Goal: Download file/media

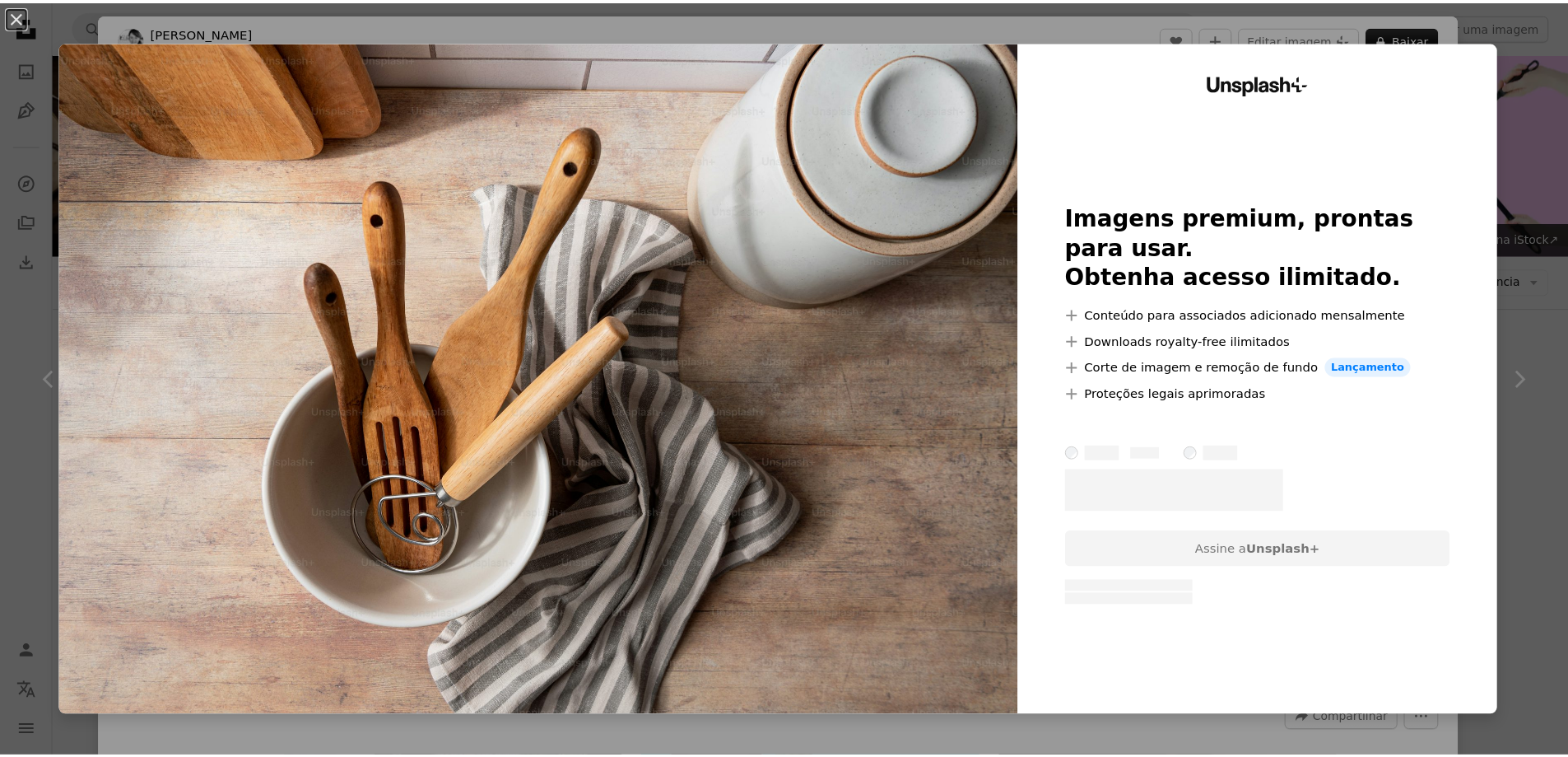
scroll to position [5335, 0]
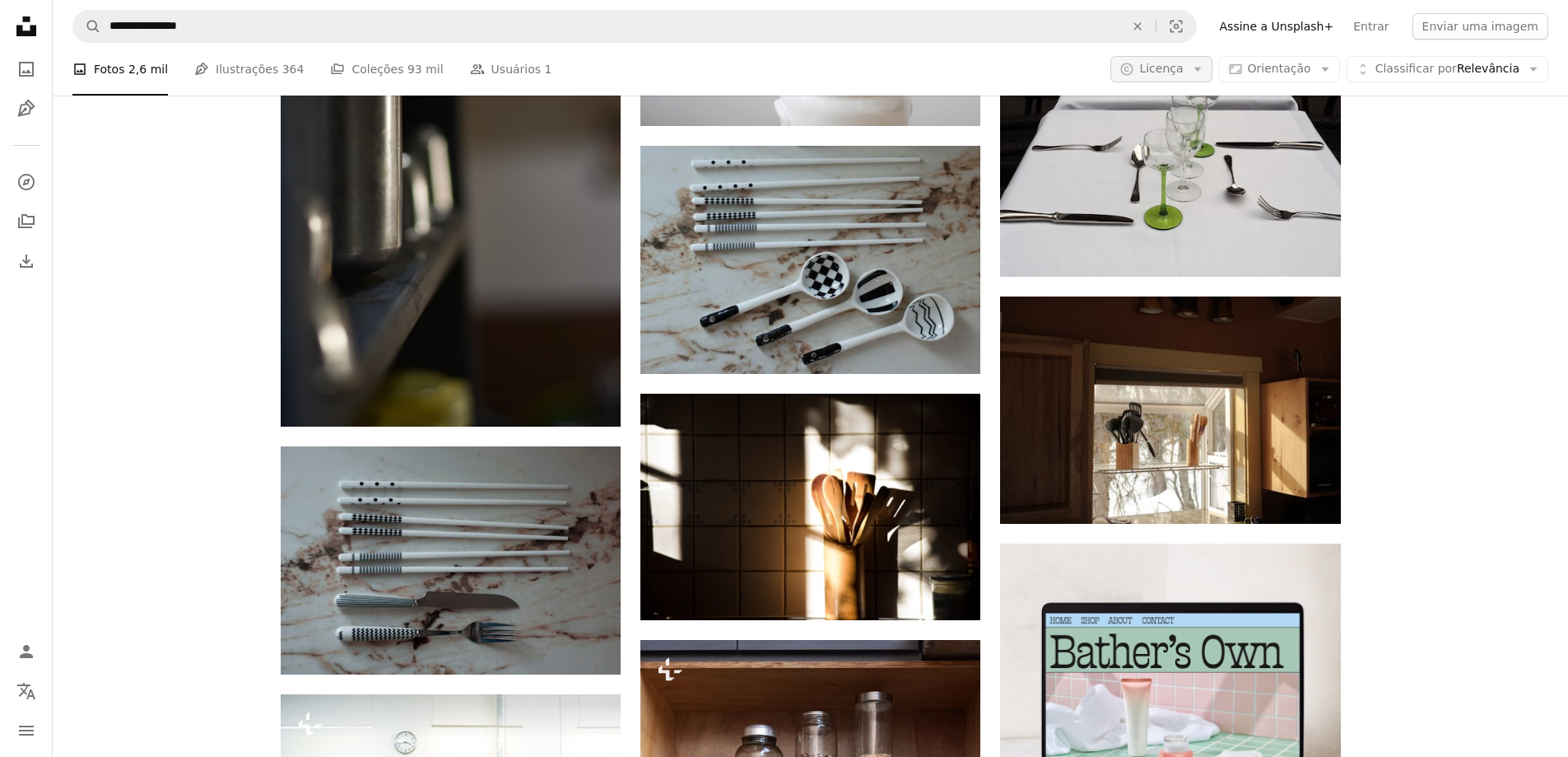
scroll to position [6652, 0]
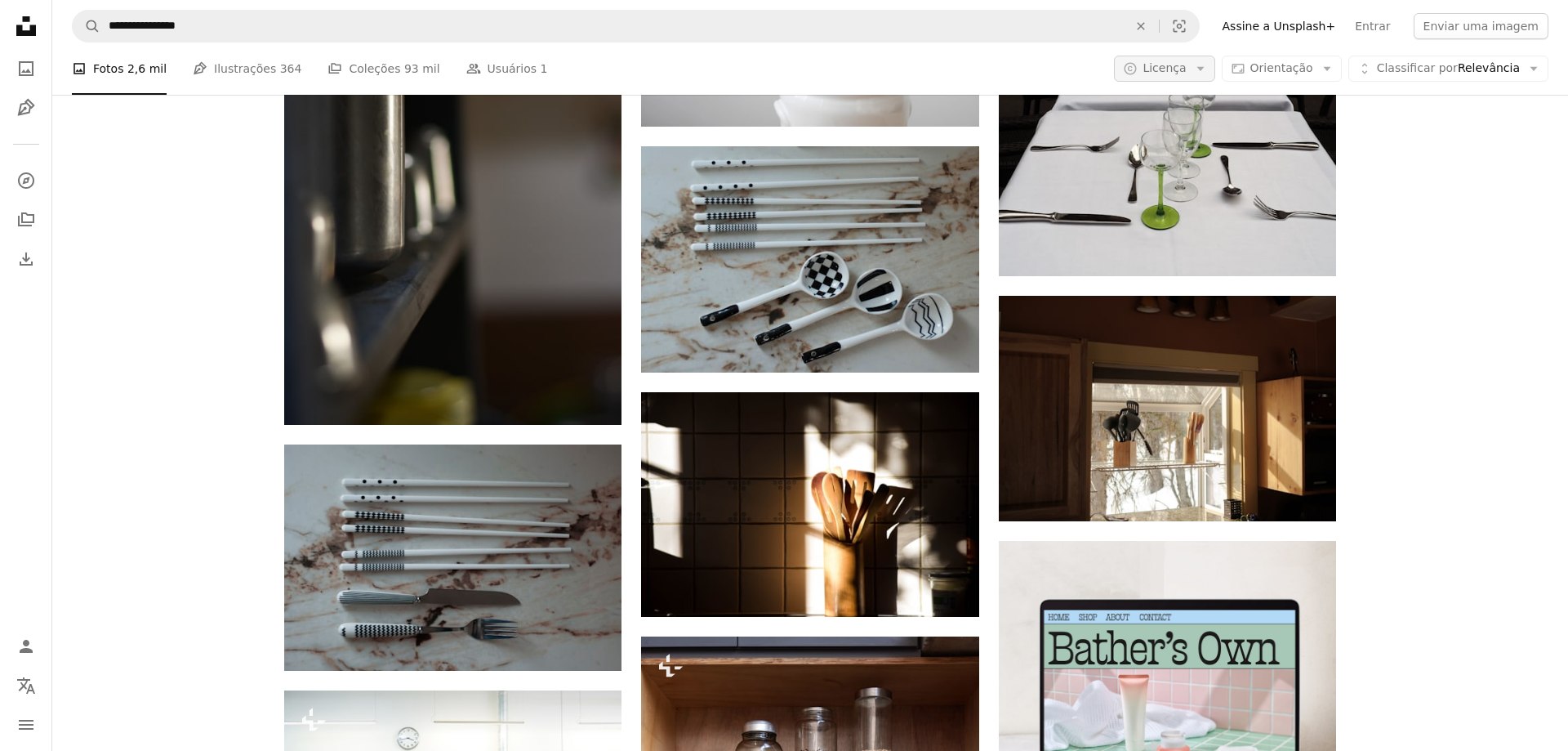
click at [1203, 67] on icon "button" at bounding box center [1200, 69] width 8 height 4
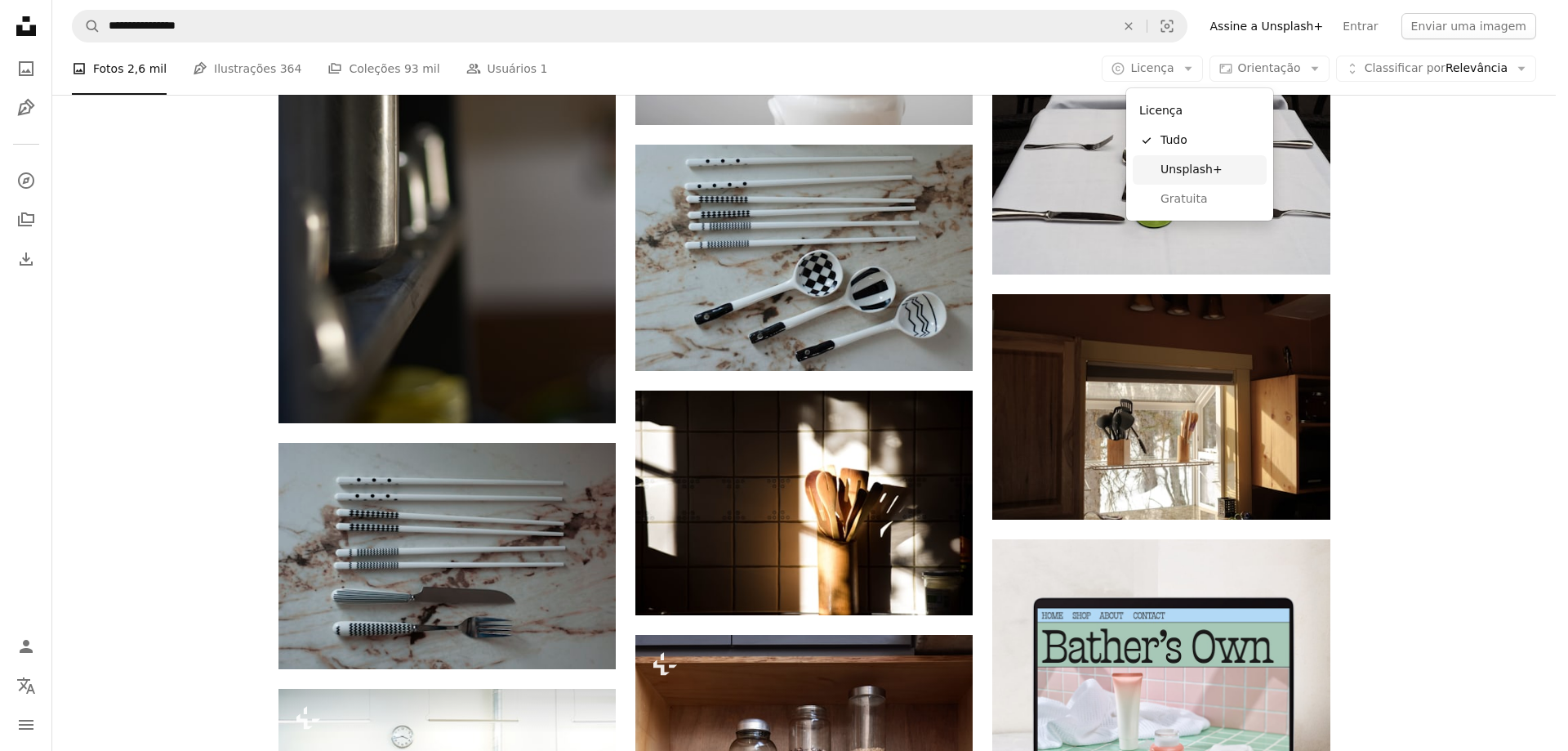
click at [1194, 205] on span "Gratuita" at bounding box center [1210, 198] width 100 height 16
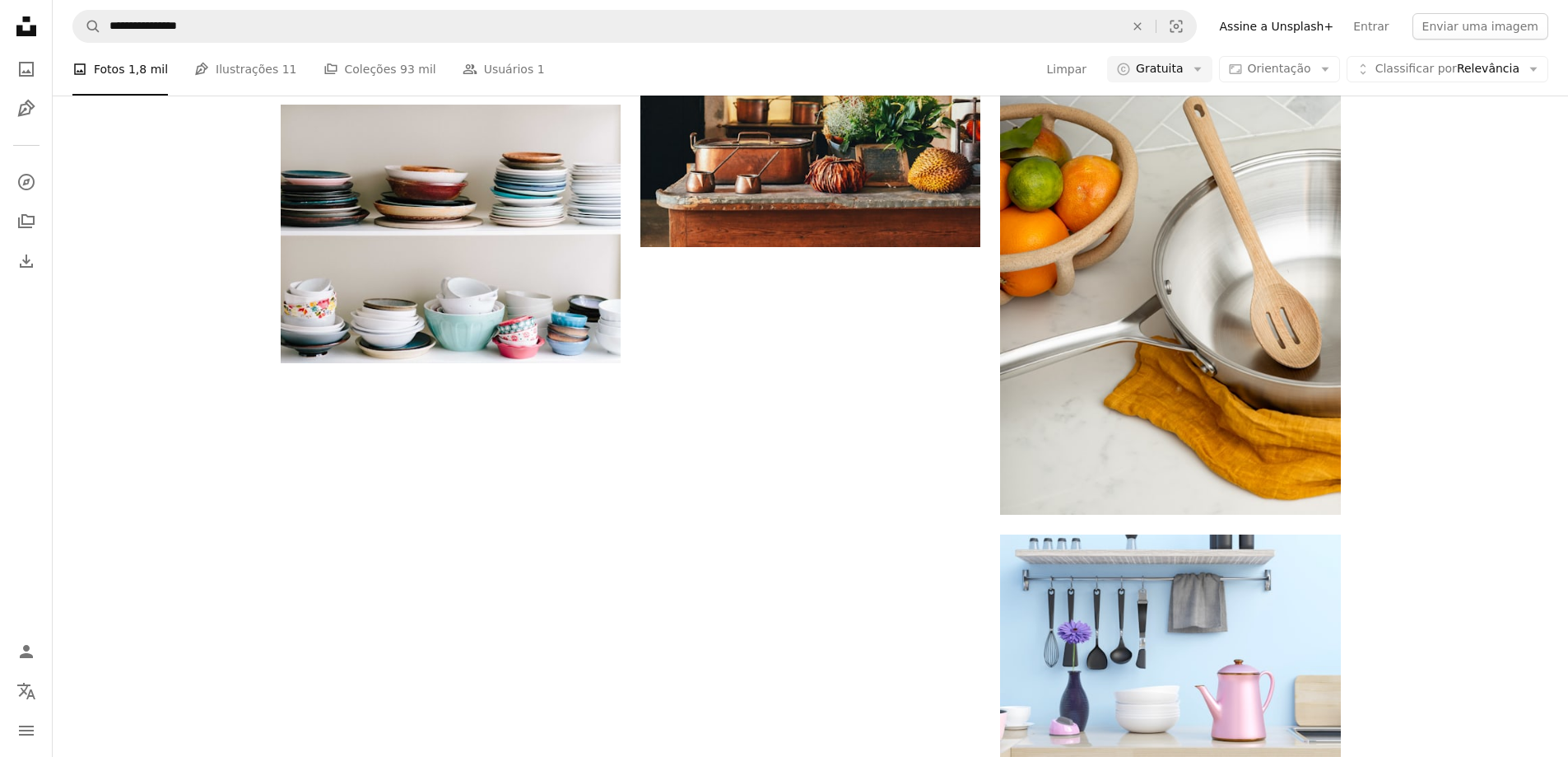
scroll to position [82, 0]
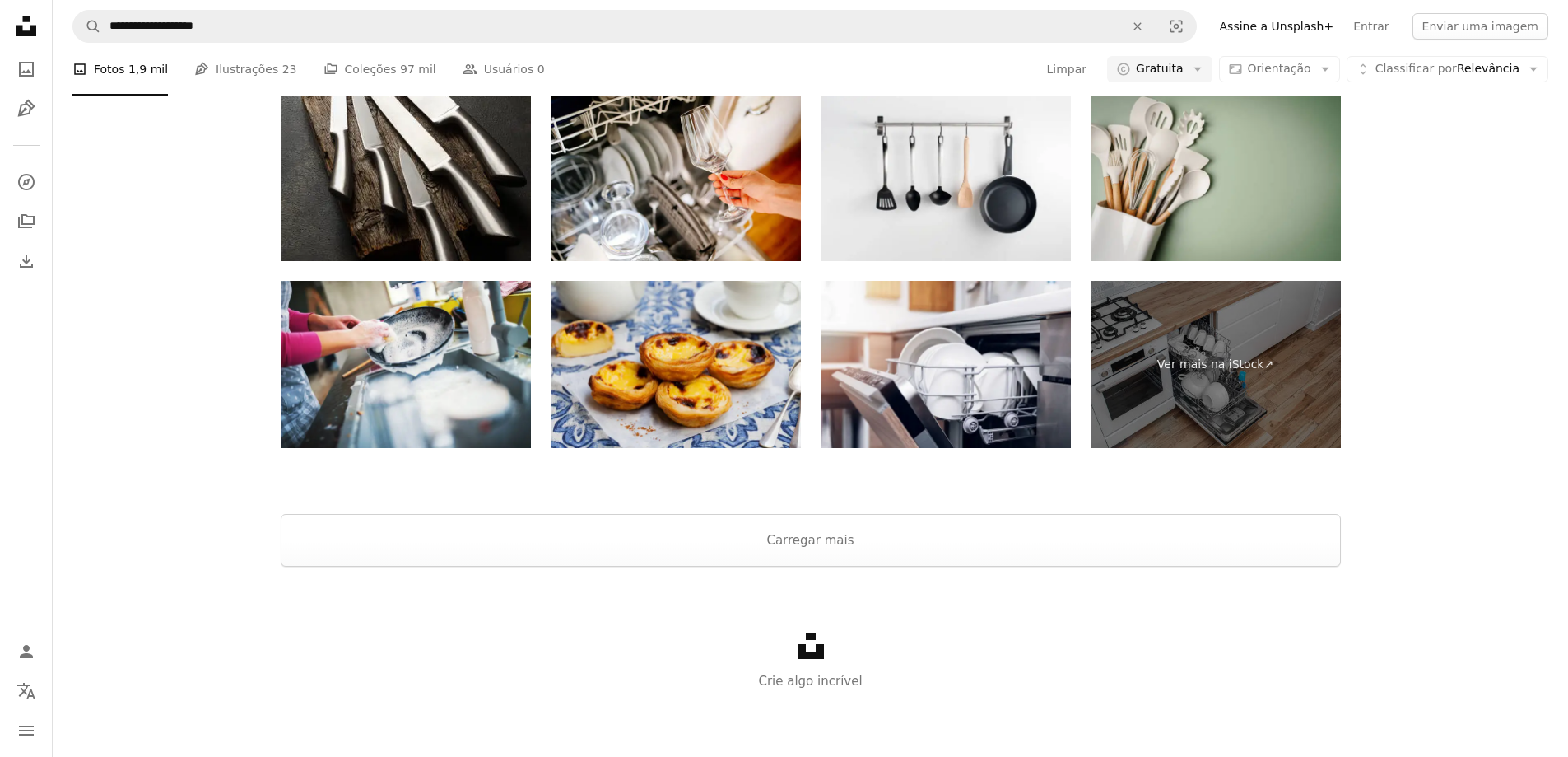
scroll to position [2965, 0]
click at [732, 525] on button "Carregar mais" at bounding box center [811, 540] width 1060 height 53
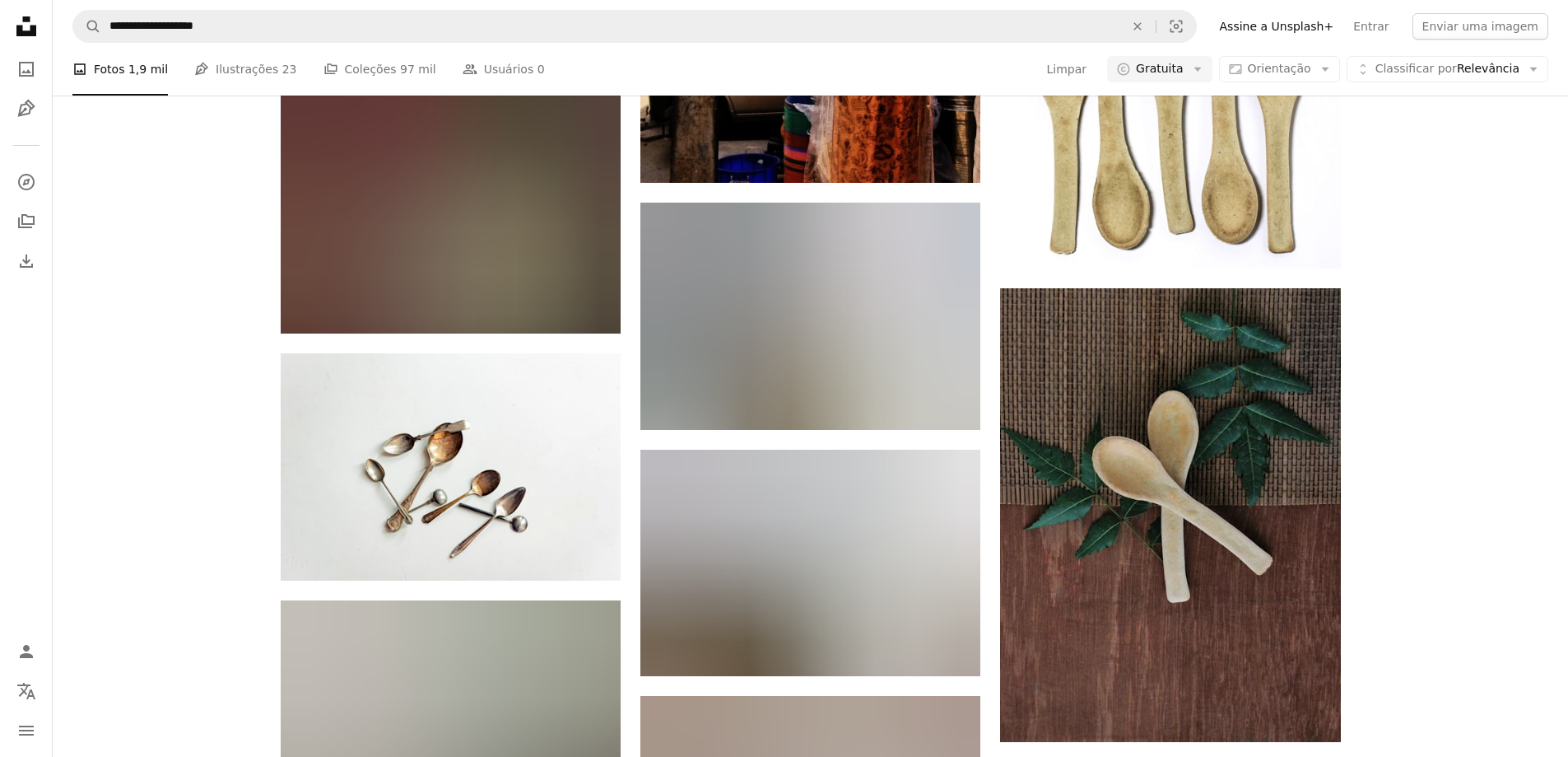
scroll to position [2451, 0]
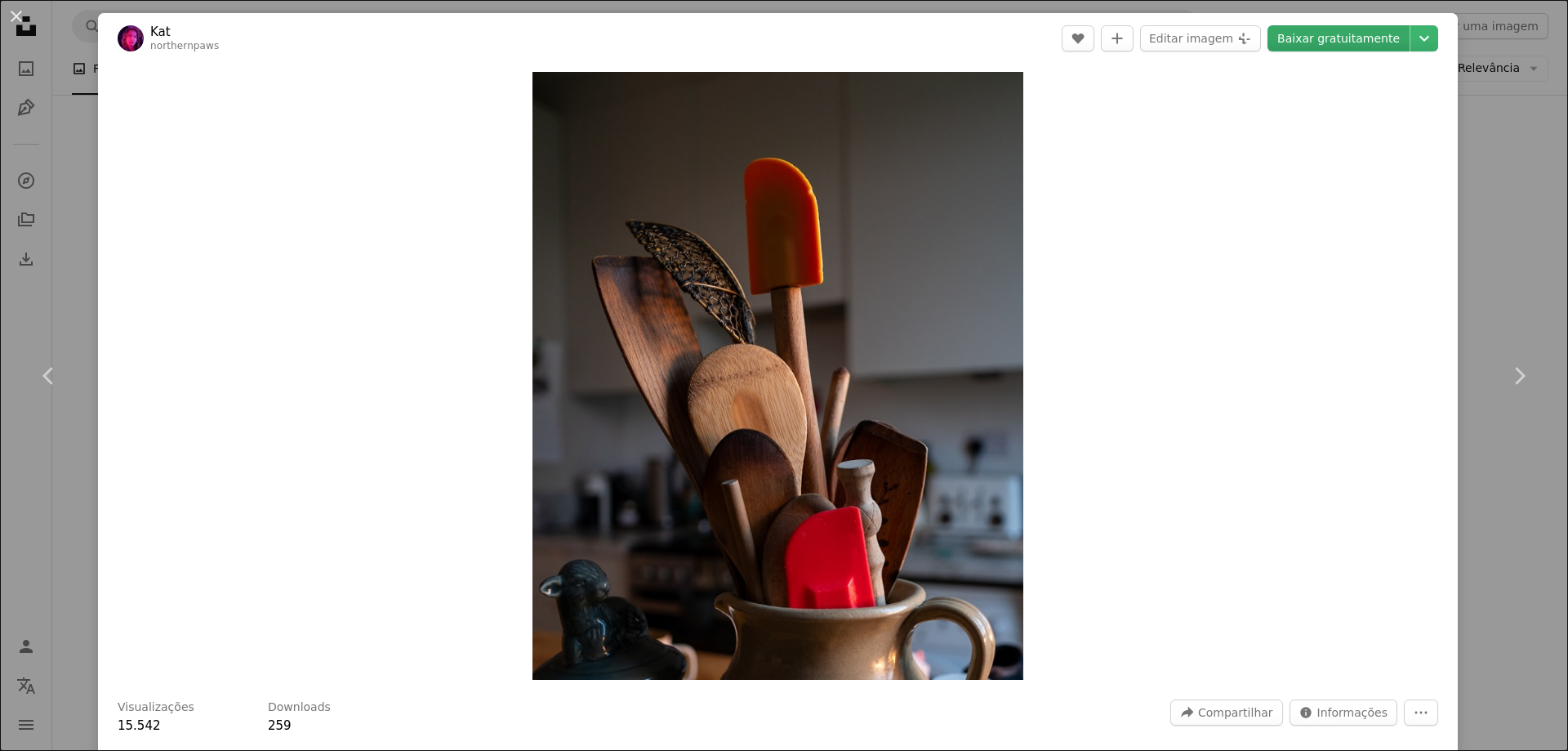
drag, startPoint x: 877, startPoint y: 302, endPoint x: 1335, endPoint y: 42, distance: 526.7
click at [1335, 42] on link "Baixar gratuitamente" at bounding box center [1338, 39] width 142 height 26
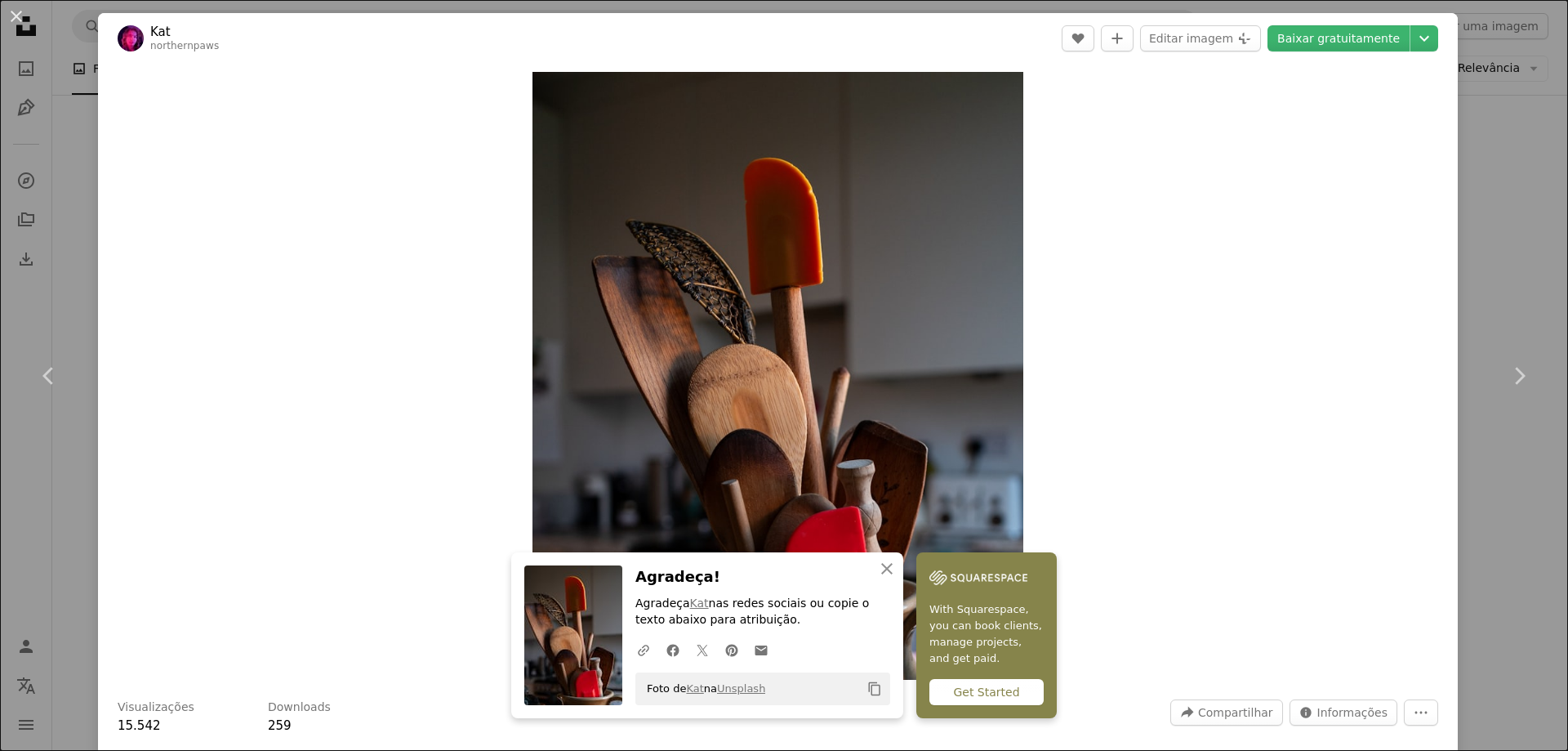
drag, startPoint x: 1182, startPoint y: 280, endPoint x: 1171, endPoint y: 248, distance: 33.8
click at [1182, 278] on div "Zoom in" at bounding box center [777, 376] width 1359 height 624
click at [1514, 133] on div "An X shape Chevron left Chevron right An X shape Fechar Agradeça! Agradeça Kat …" at bounding box center [784, 375] width 1568 height 751
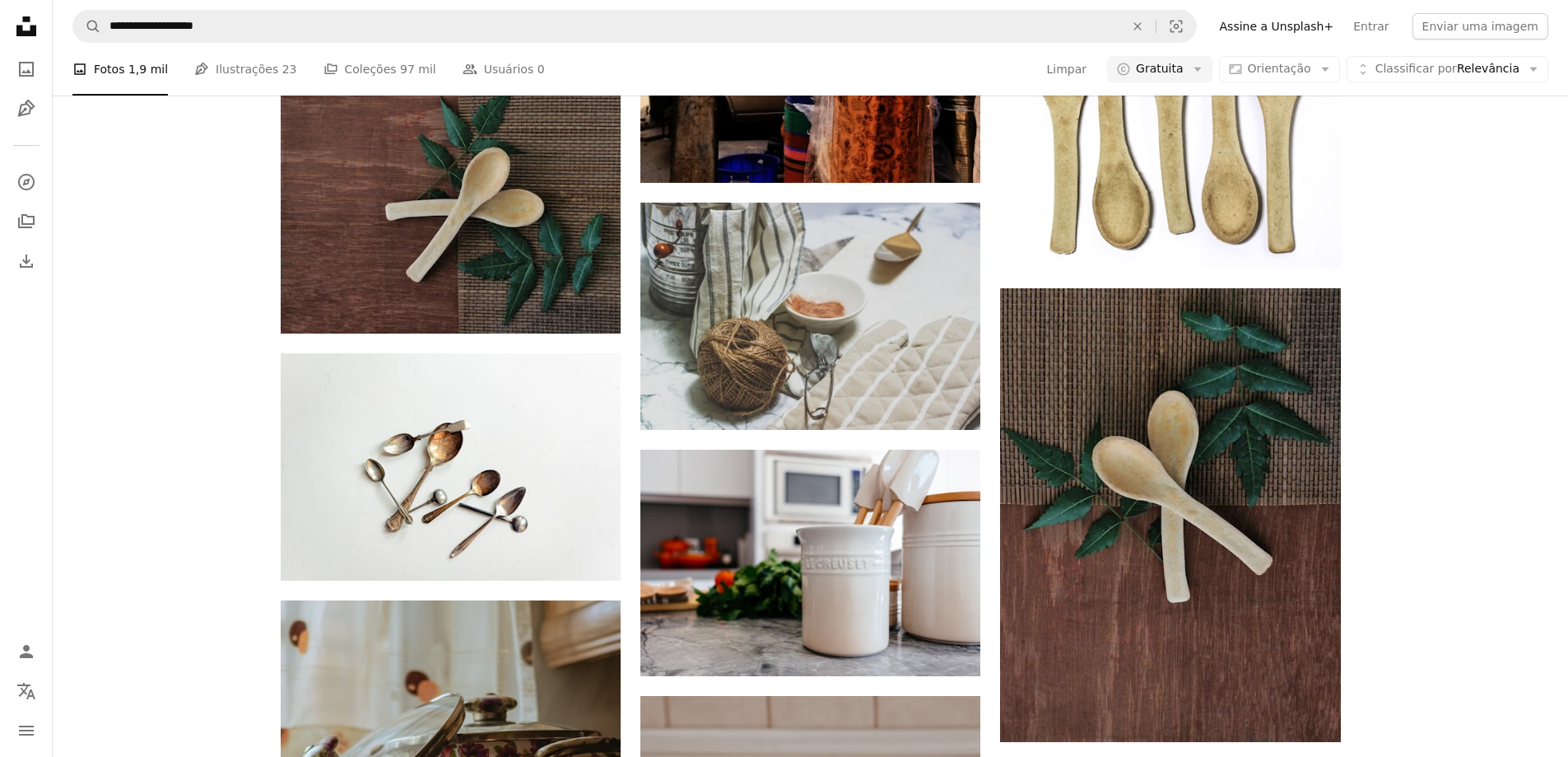
scroll to position [18509, 0]
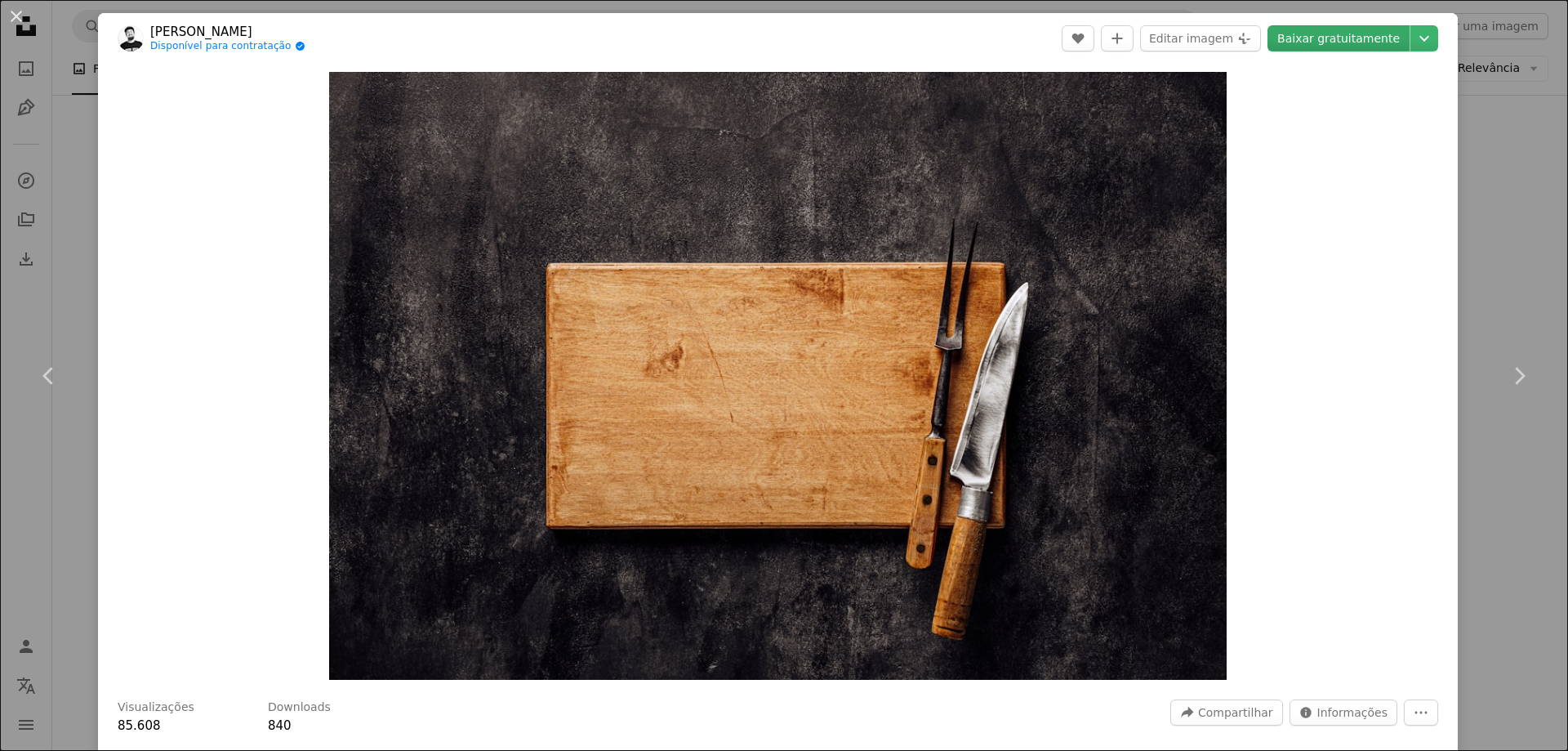
click at [1366, 37] on link "Baixar gratuitamente" at bounding box center [1338, 39] width 142 height 26
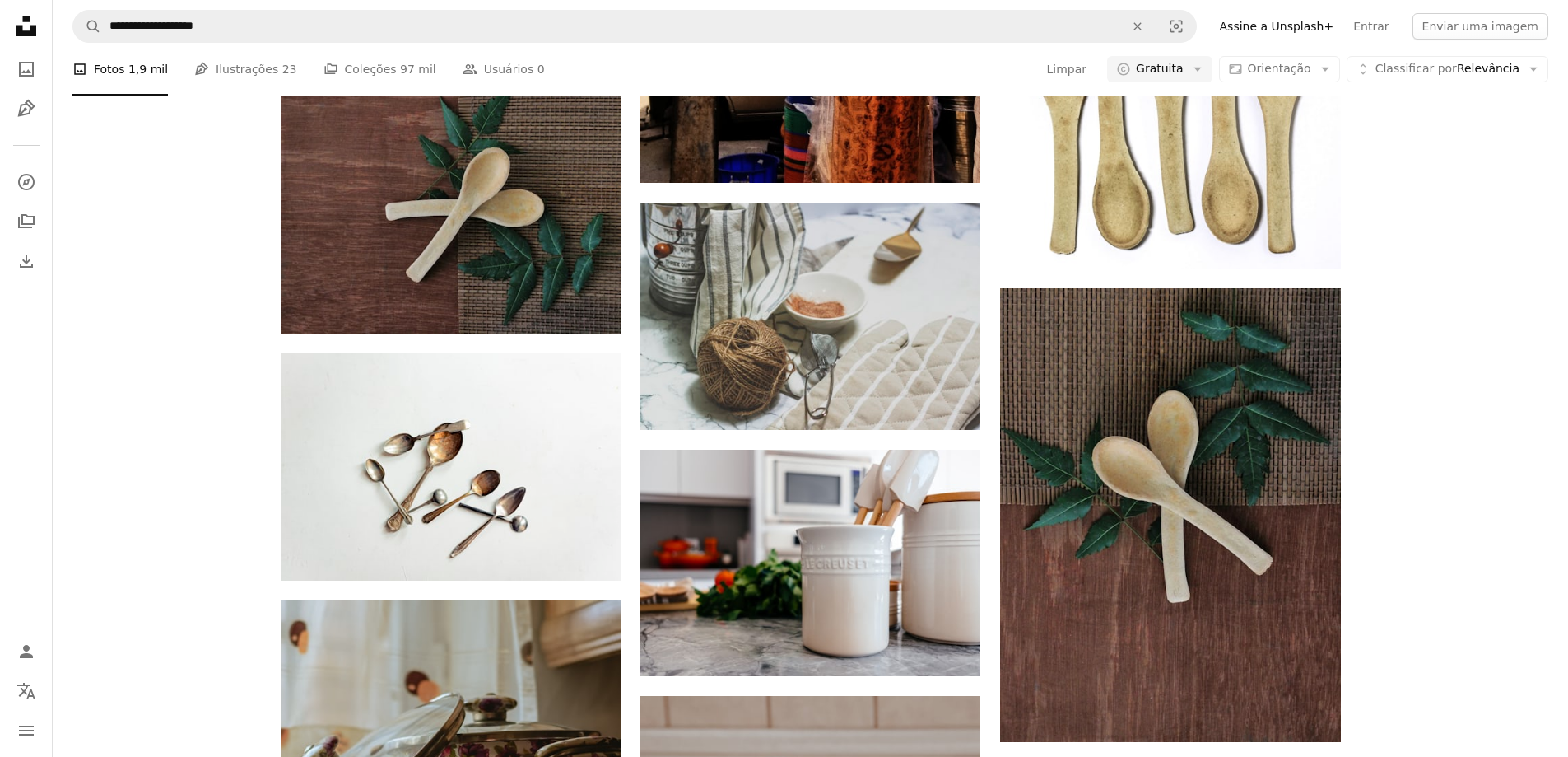
scroll to position [28227, 0]
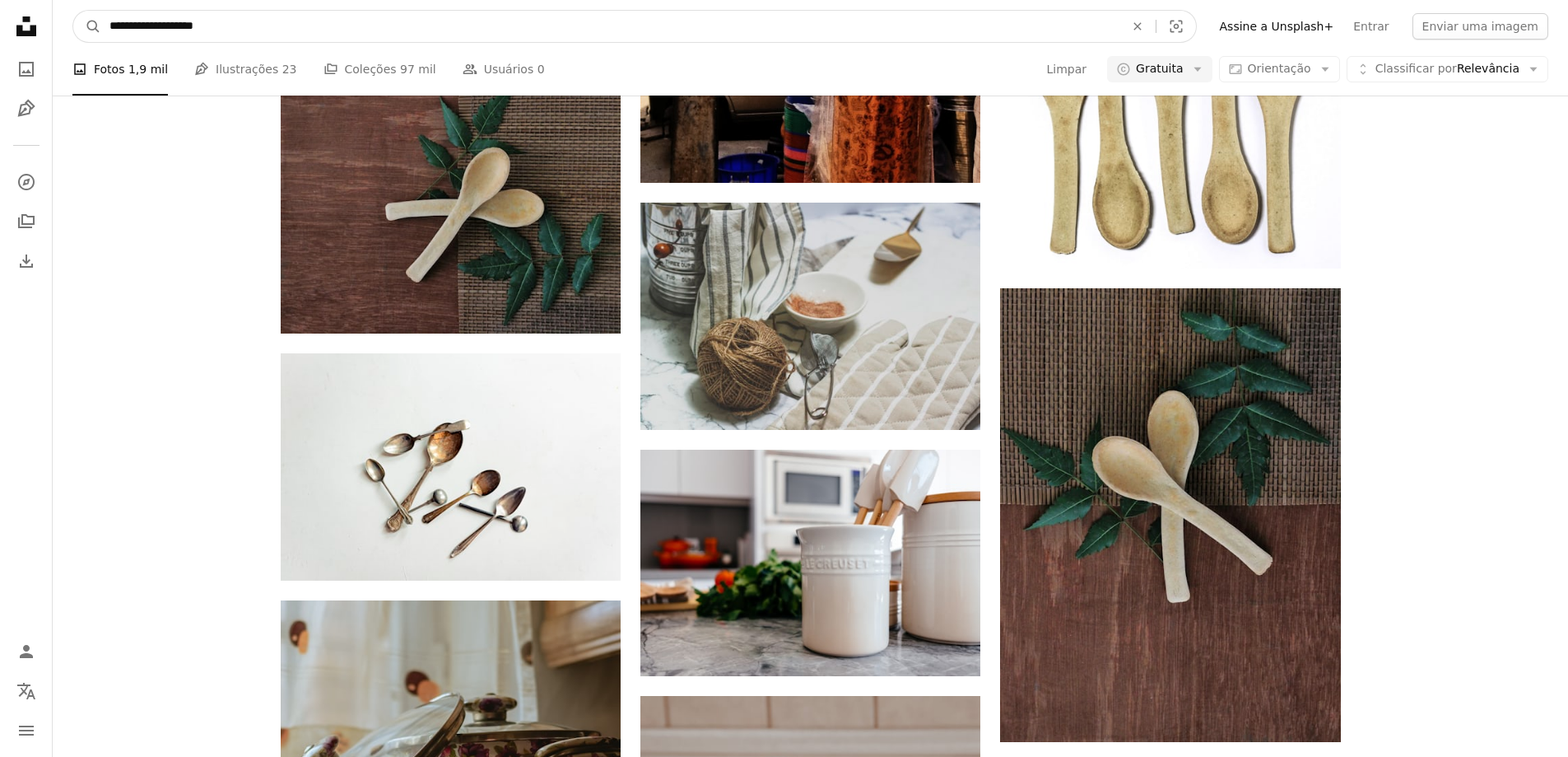
click at [439, 26] on input "**********" at bounding box center [610, 26] width 1018 height 31
drag, startPoint x: 439, startPoint y: 26, endPoint x: 123, endPoint y: 12, distance: 316.3
click at [171, 14] on input "**********" at bounding box center [610, 26] width 1018 height 31
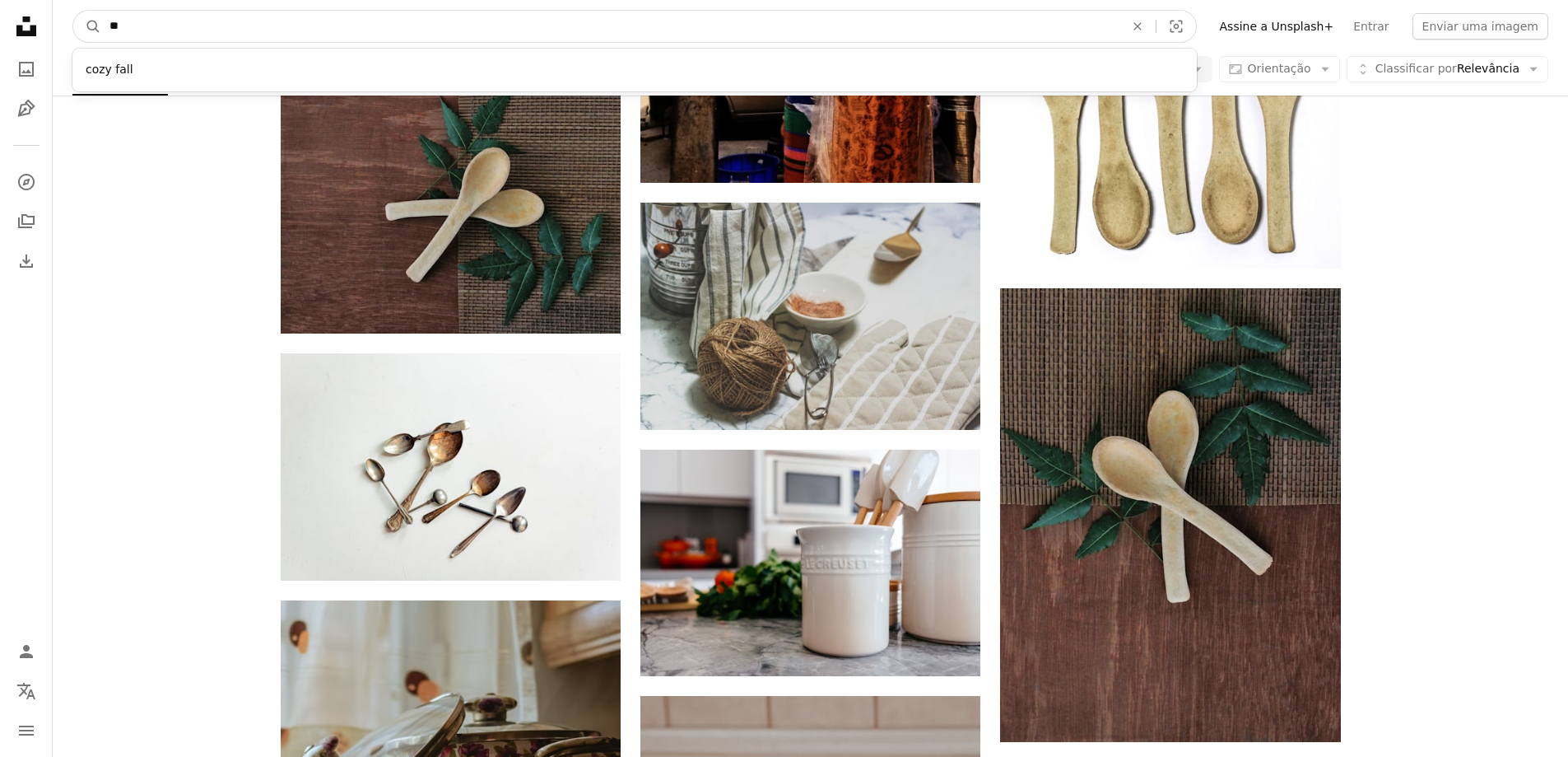
type input "*"
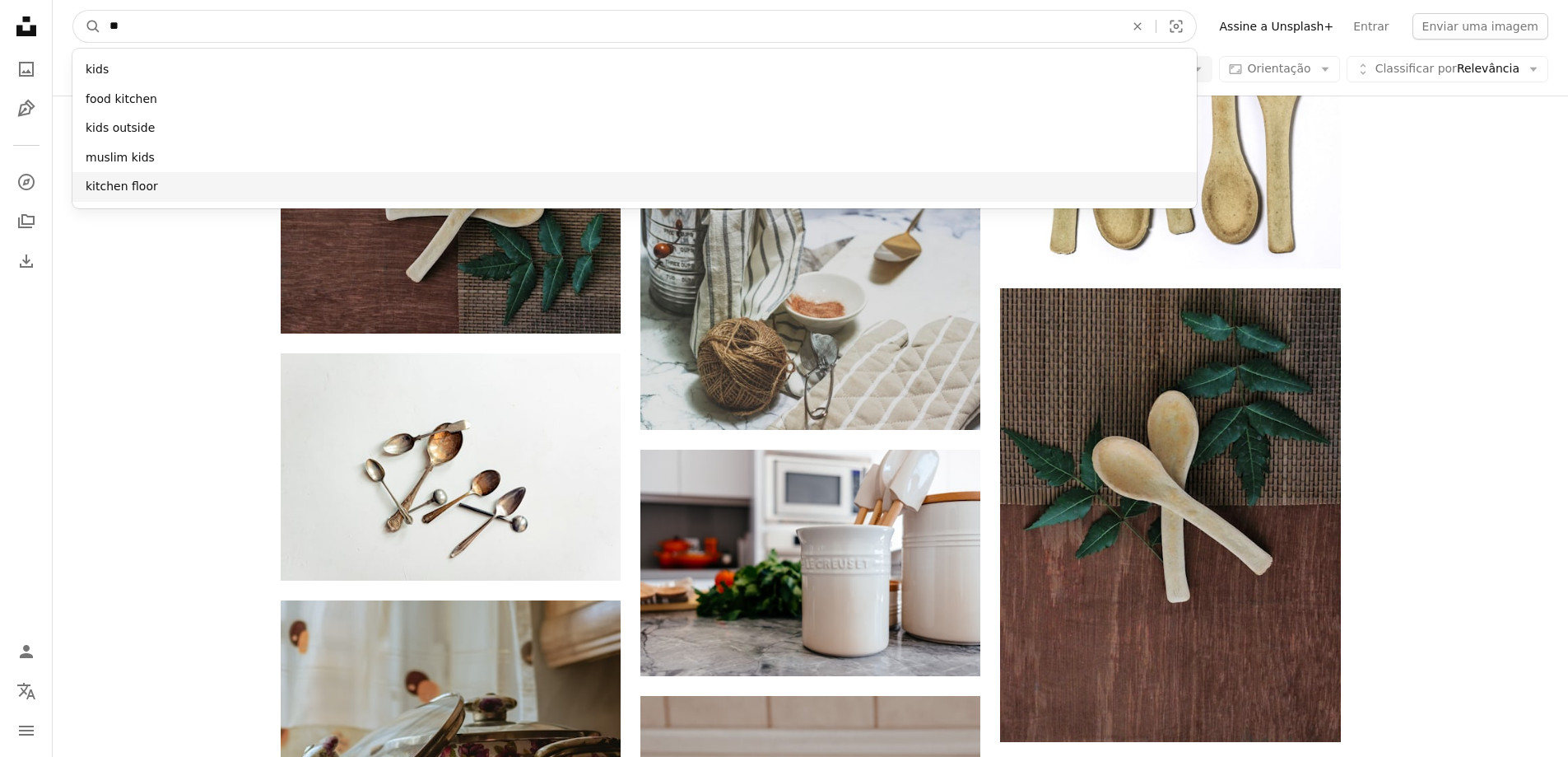
type input "**"
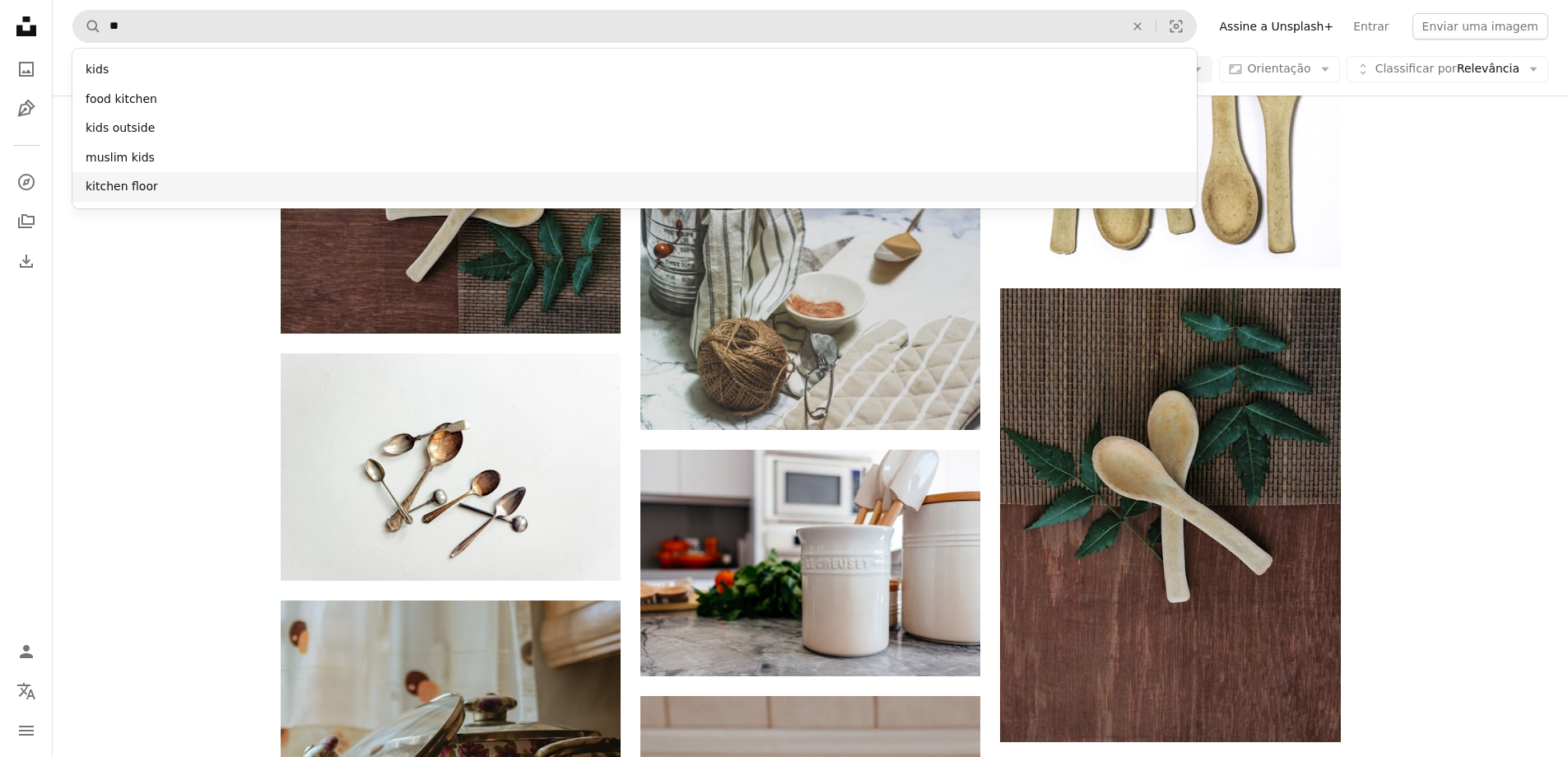
click at [134, 192] on div "kitchen floor" at bounding box center [633, 187] width 1124 height 29
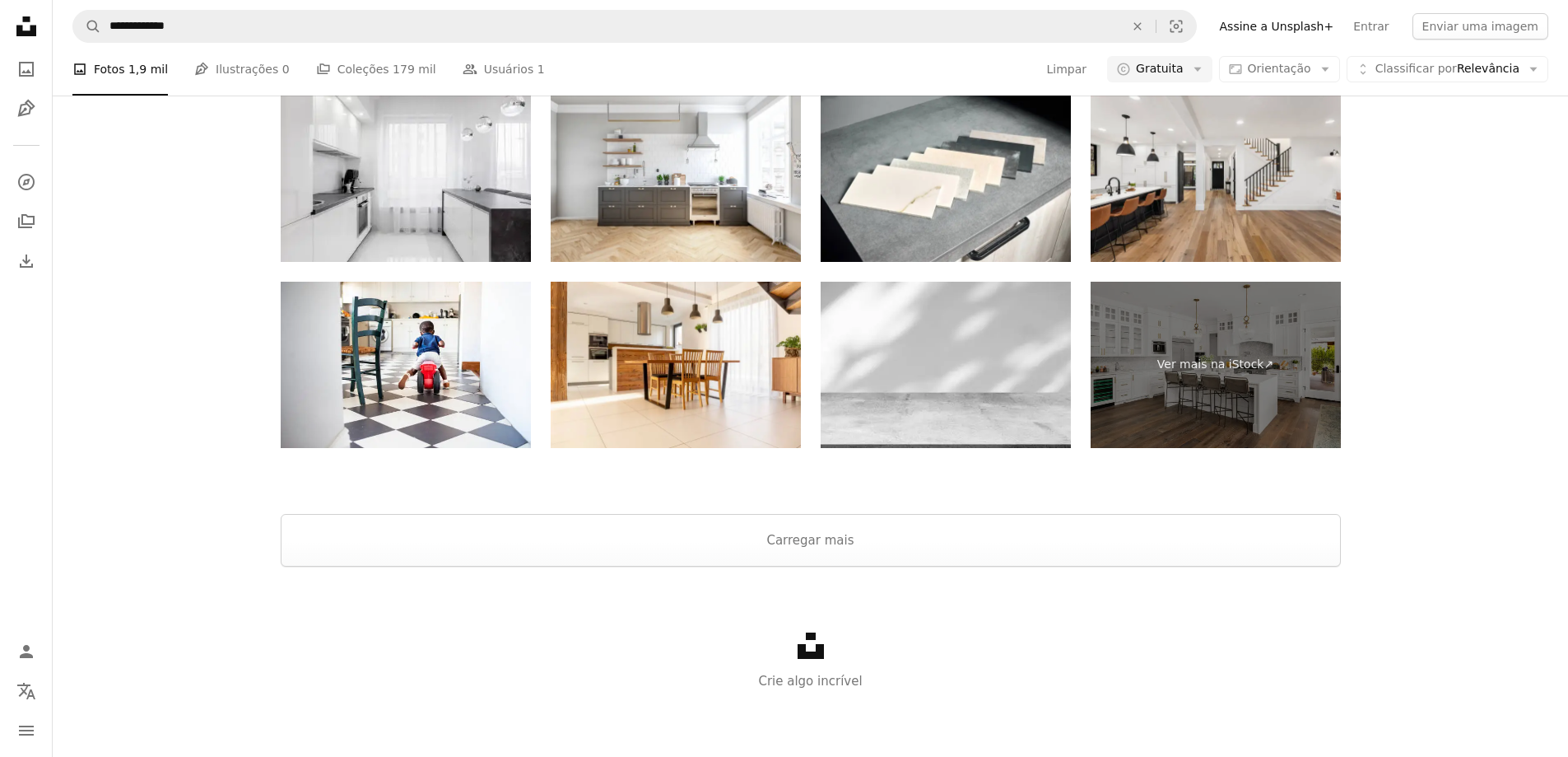
scroll to position [1564, 0]
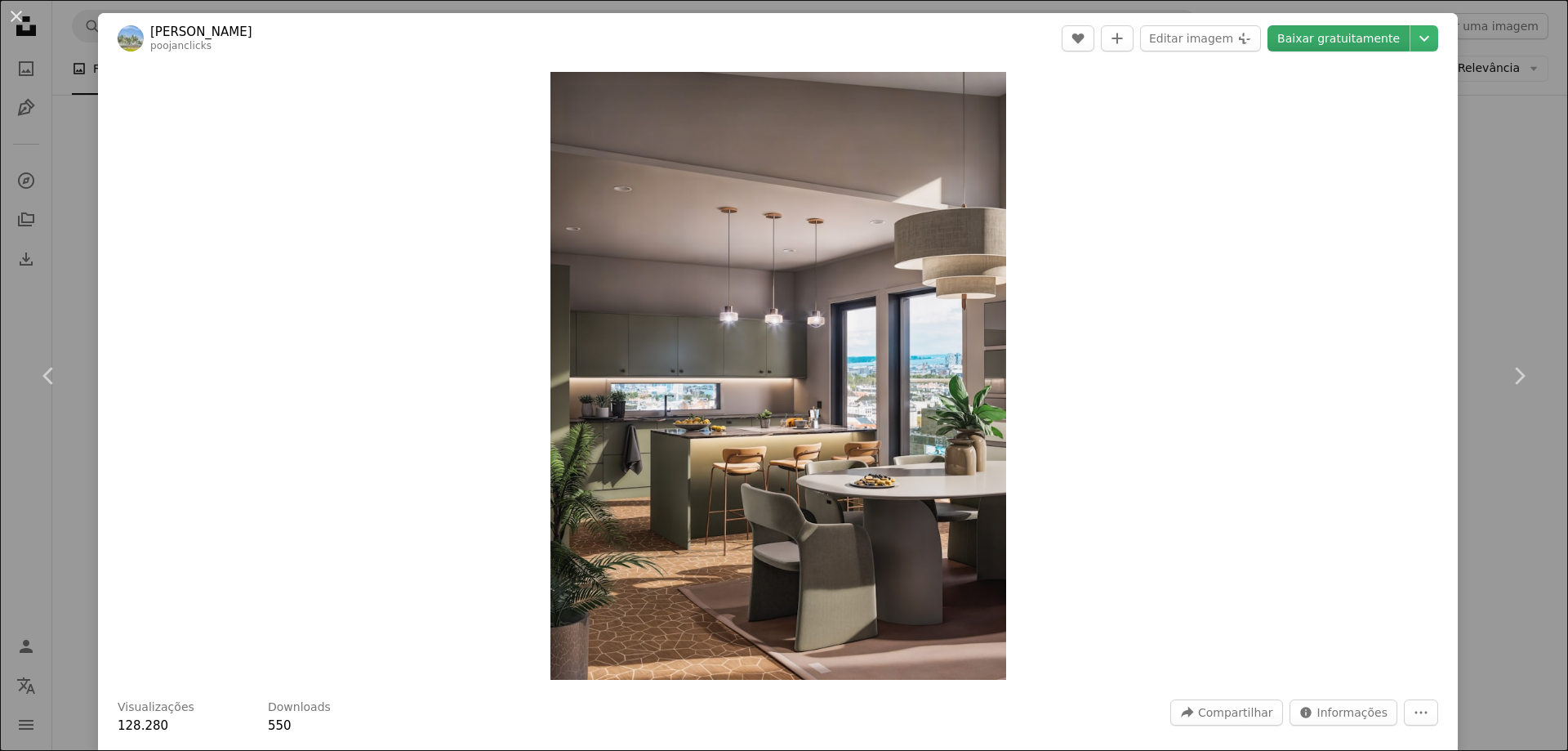
click at [1348, 44] on link "Baixar gratuitamente" at bounding box center [1338, 39] width 142 height 26
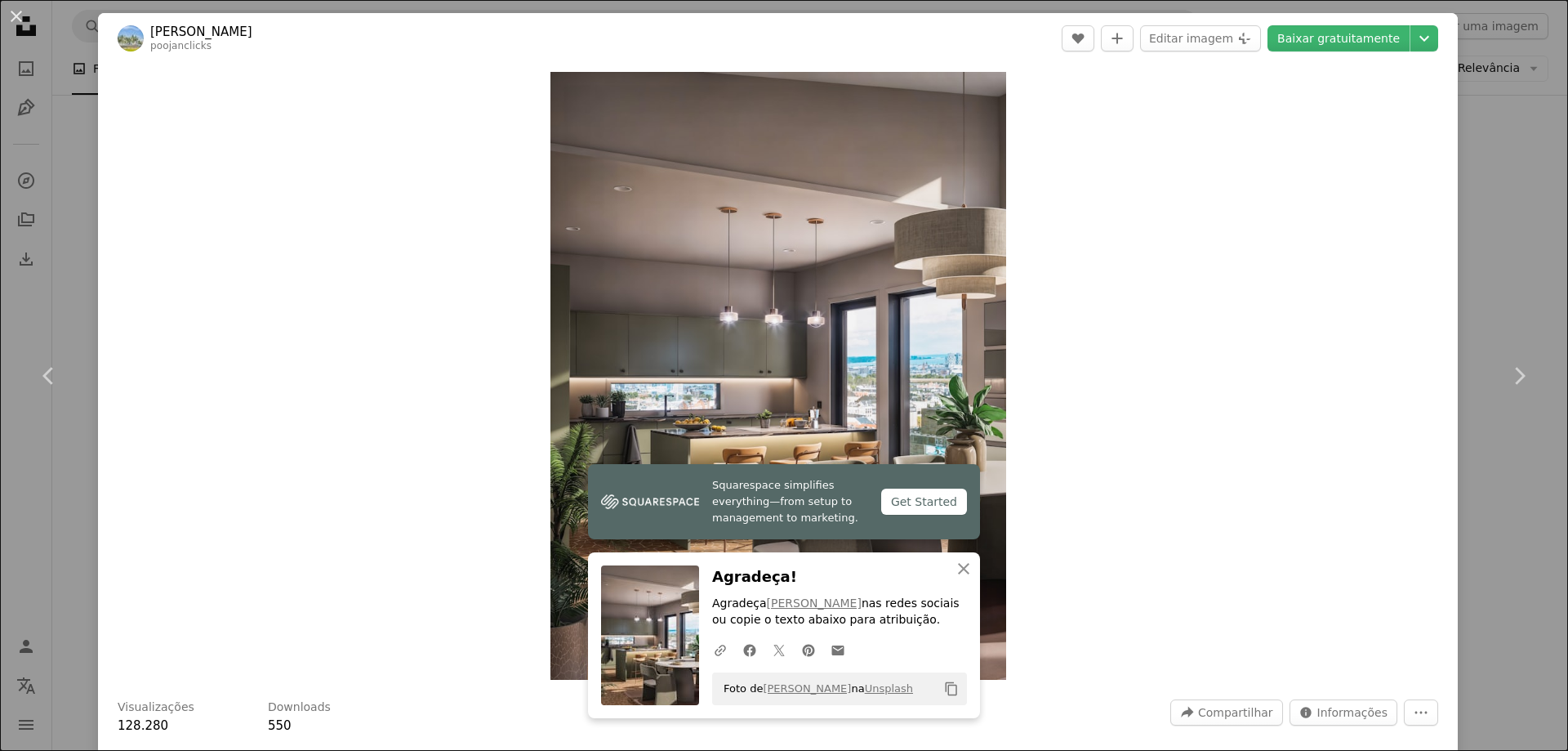
click at [1477, 117] on div "An X shape Chevron left Chevron right Squarespace simplifies everything—from se…" at bounding box center [784, 375] width 1568 height 751
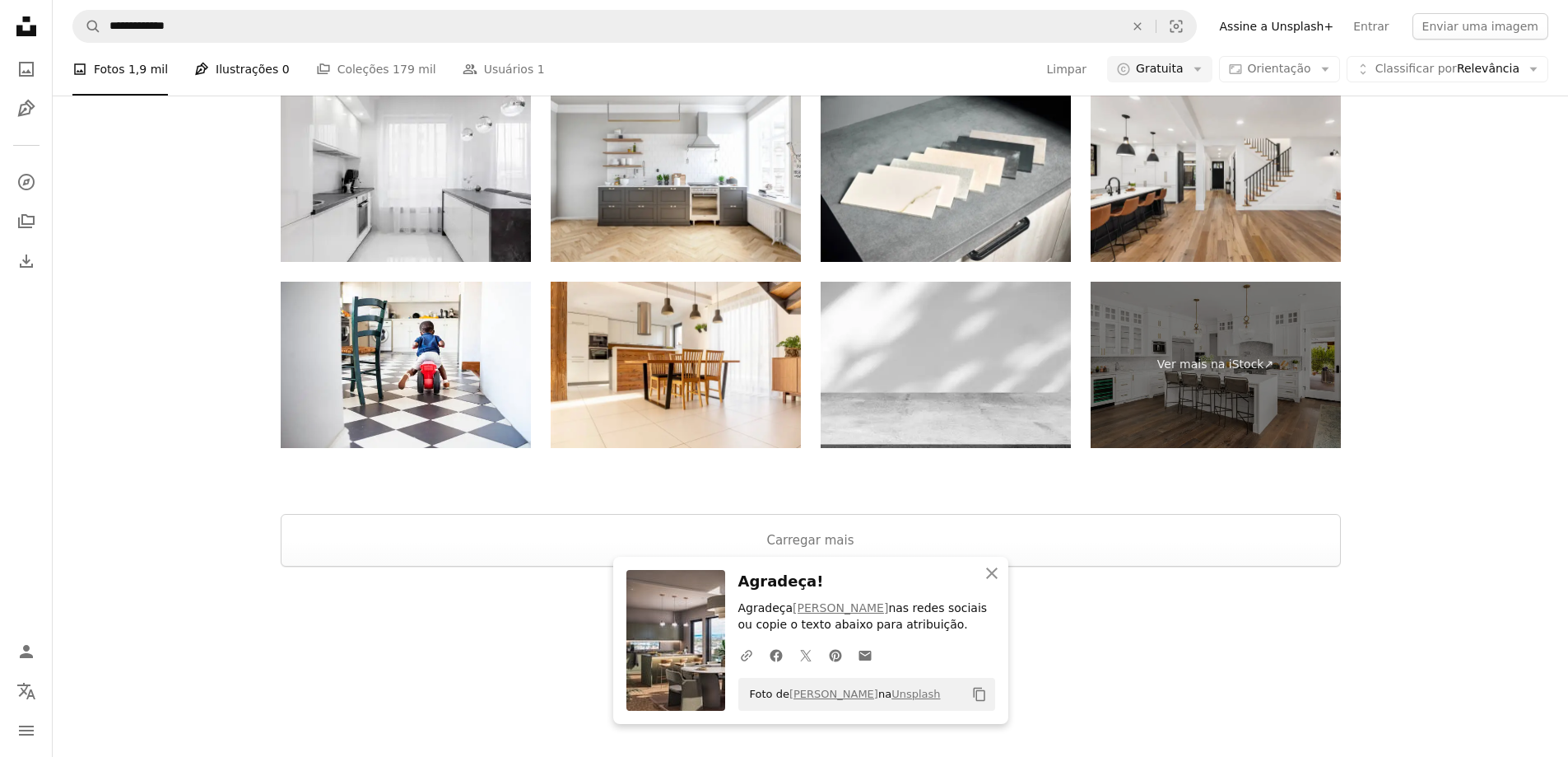
scroll to position [1153, 0]
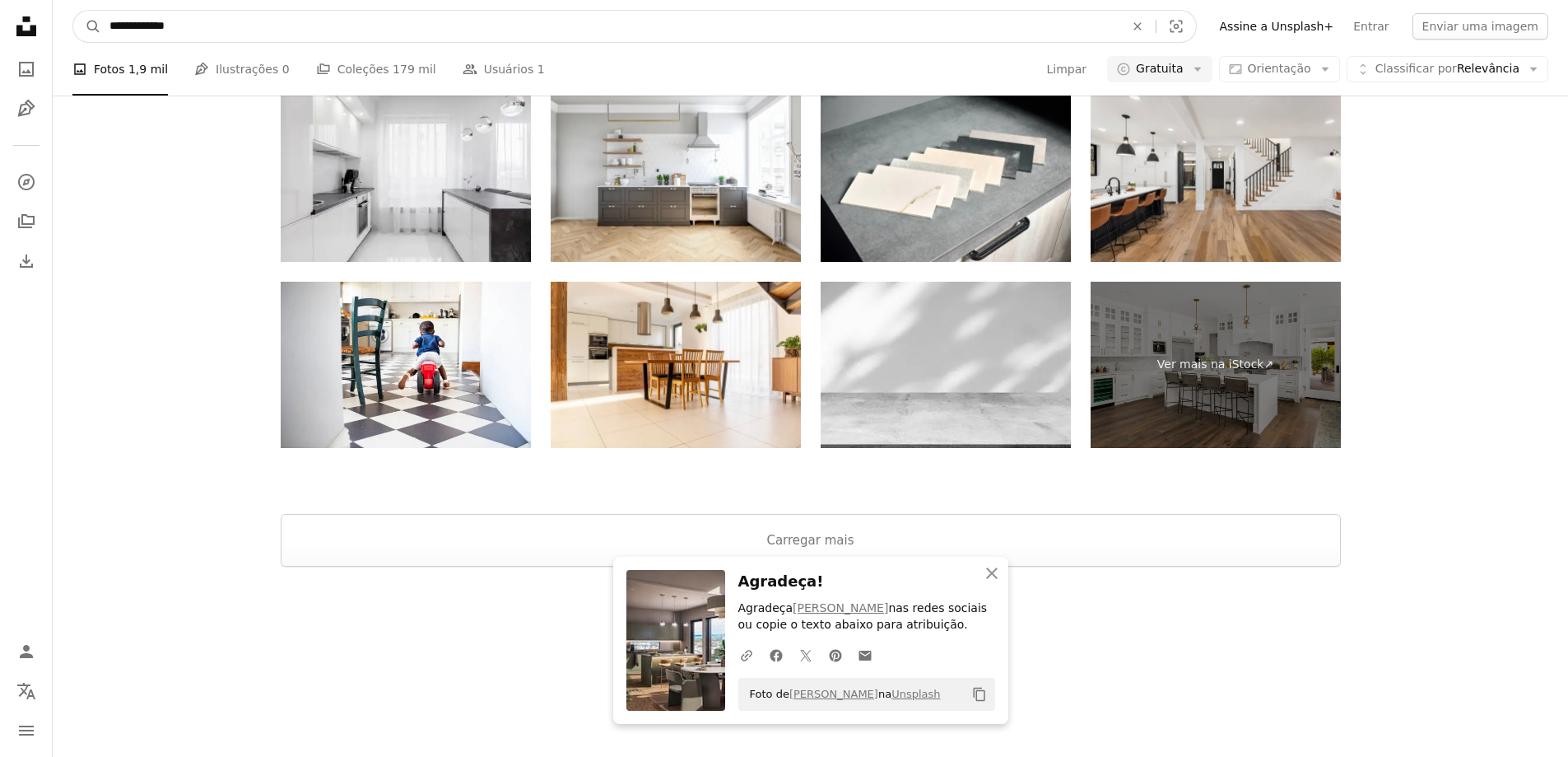
click at [223, 30] on input "**********" at bounding box center [610, 26] width 1018 height 31
paste input "**"
type input "**********"
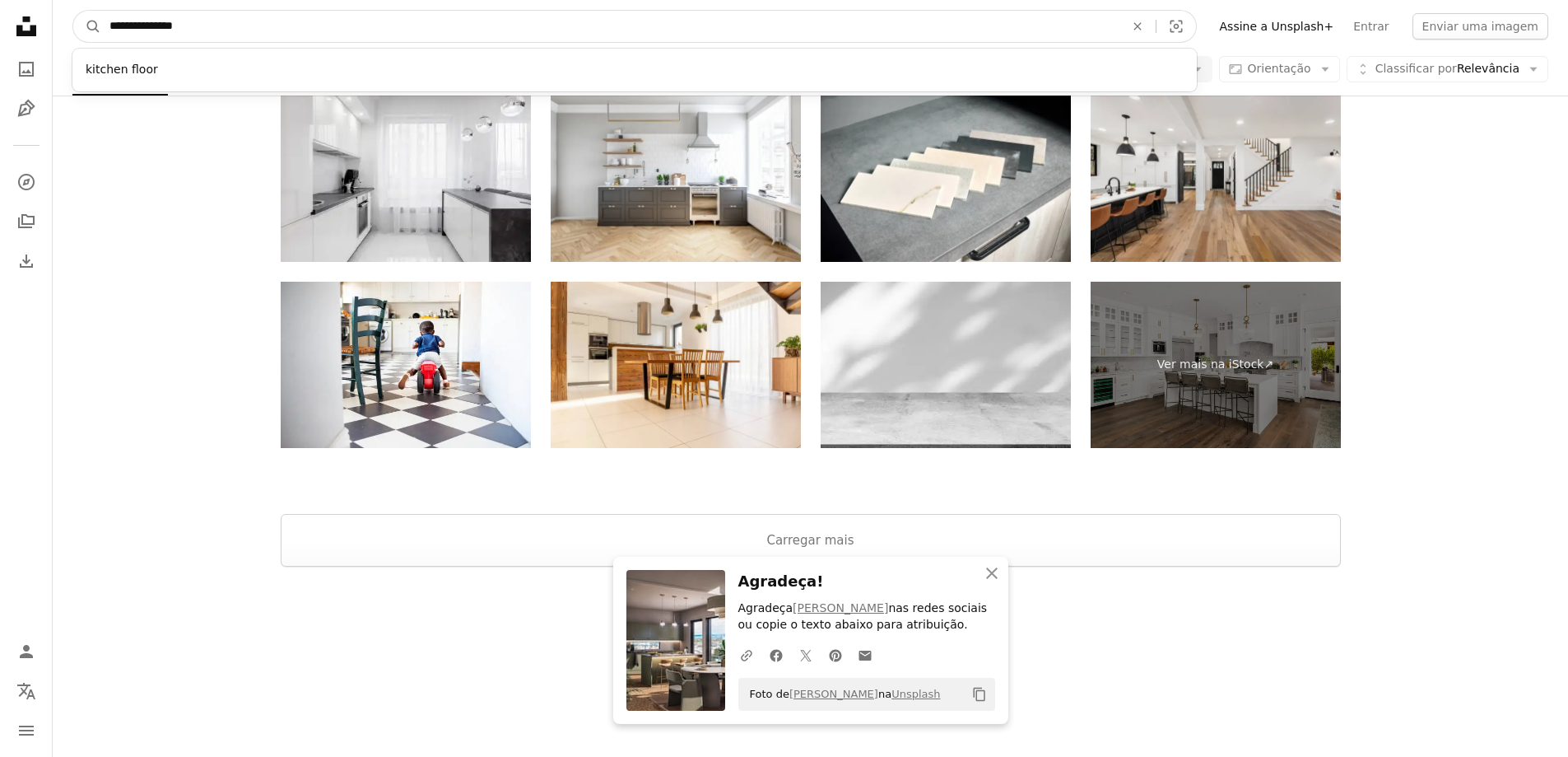
click button "A magnifying glass" at bounding box center [87, 26] width 28 height 31
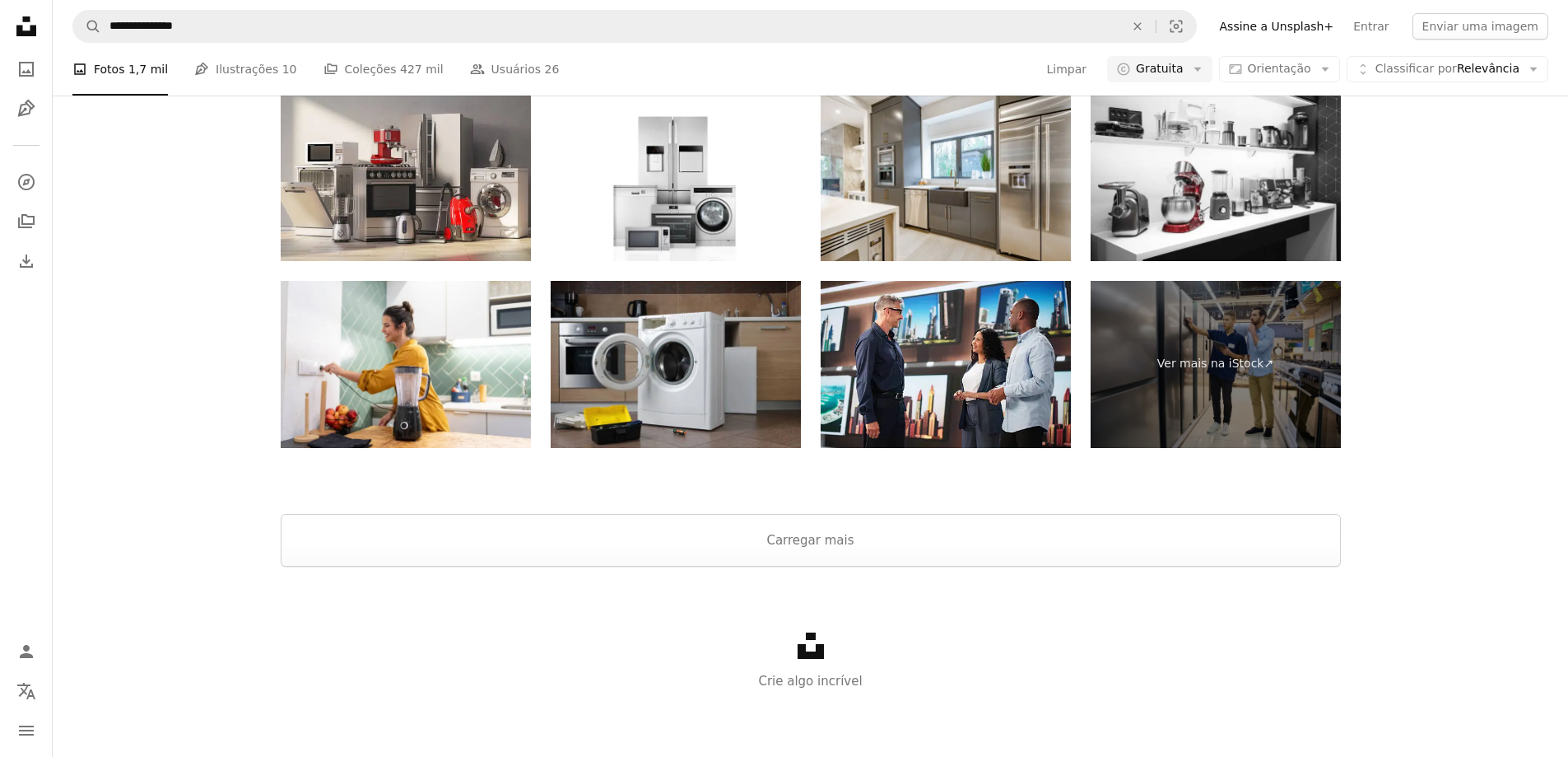
scroll to position [3174, 0]
click at [723, 559] on button "Carregar mais" at bounding box center [811, 540] width 1060 height 53
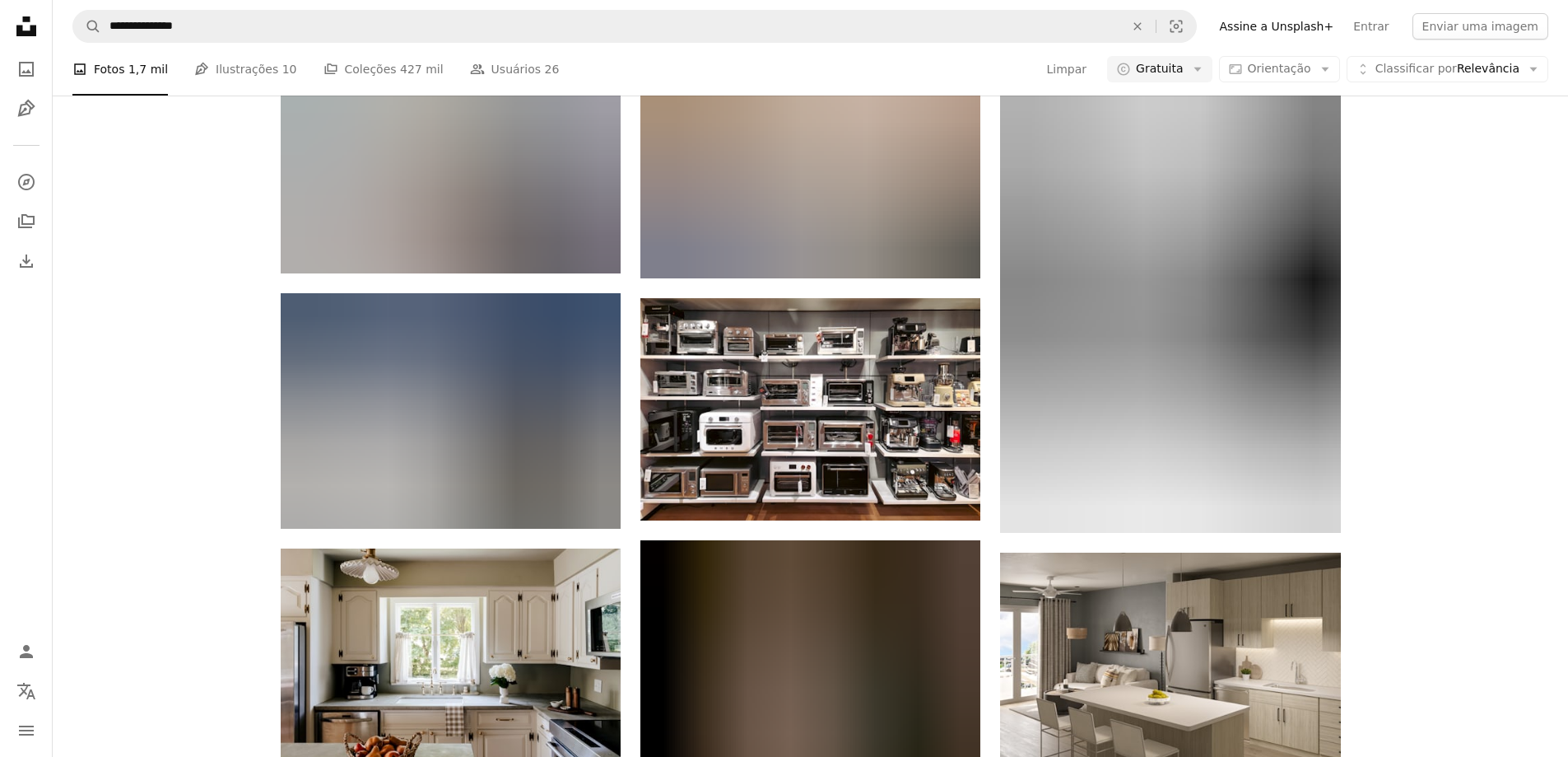
scroll to position [23387, 0]
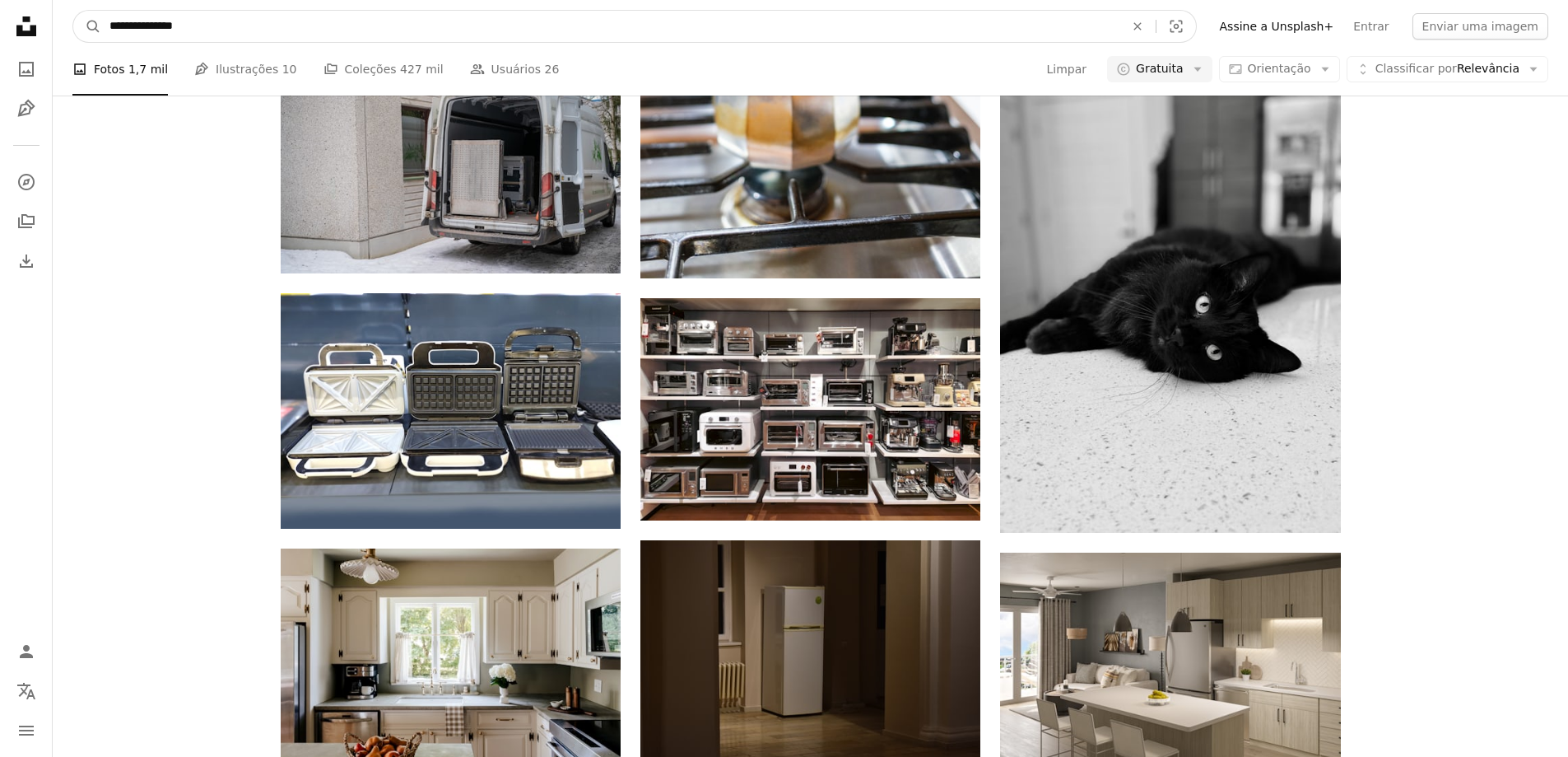
click at [324, 16] on input "**********" at bounding box center [610, 26] width 1018 height 31
click at [324, 17] on input "**********" at bounding box center [610, 26] width 1018 height 31
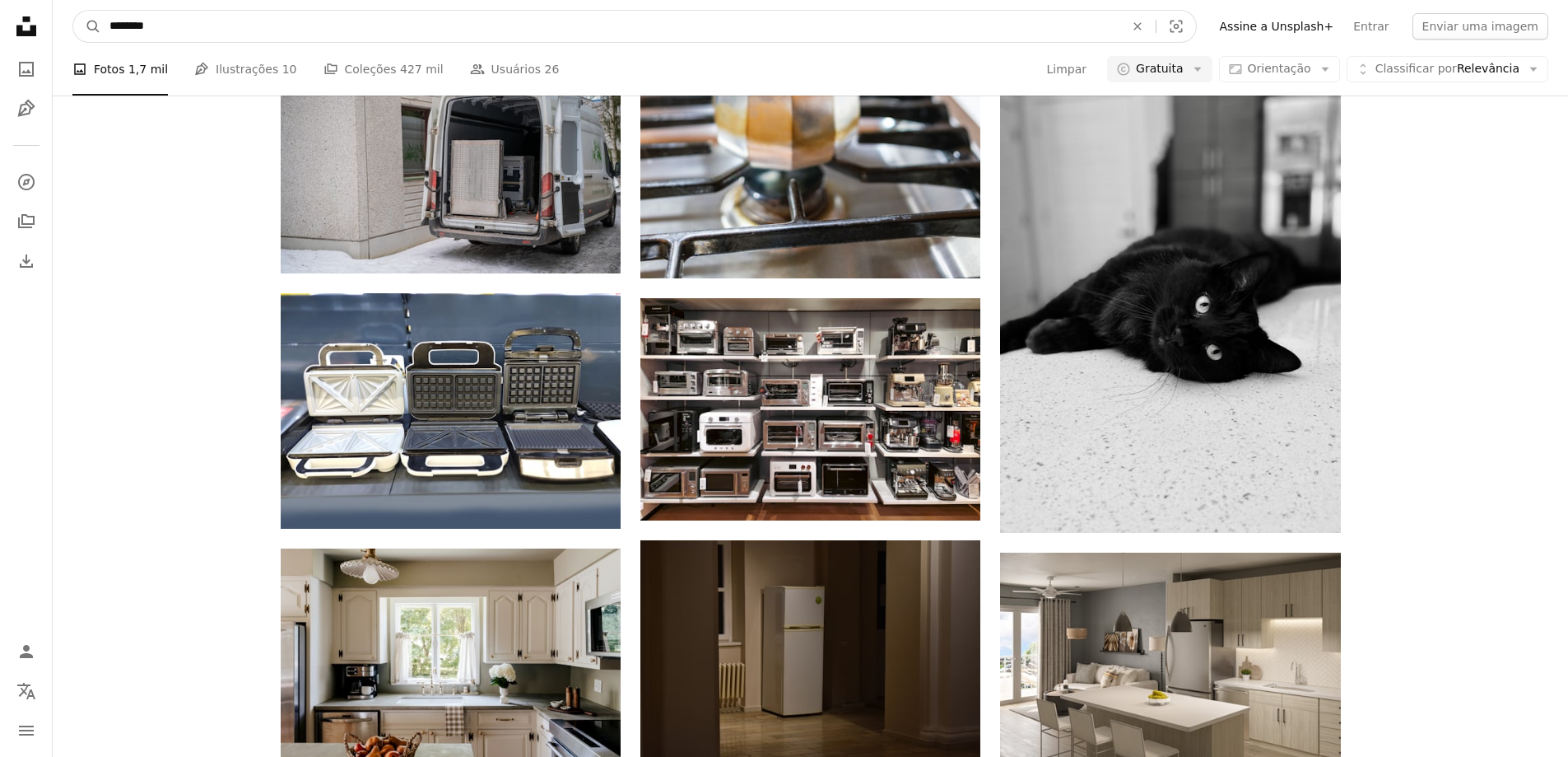
type input "*********"
click button "A magnifying glass" at bounding box center [87, 26] width 28 height 31
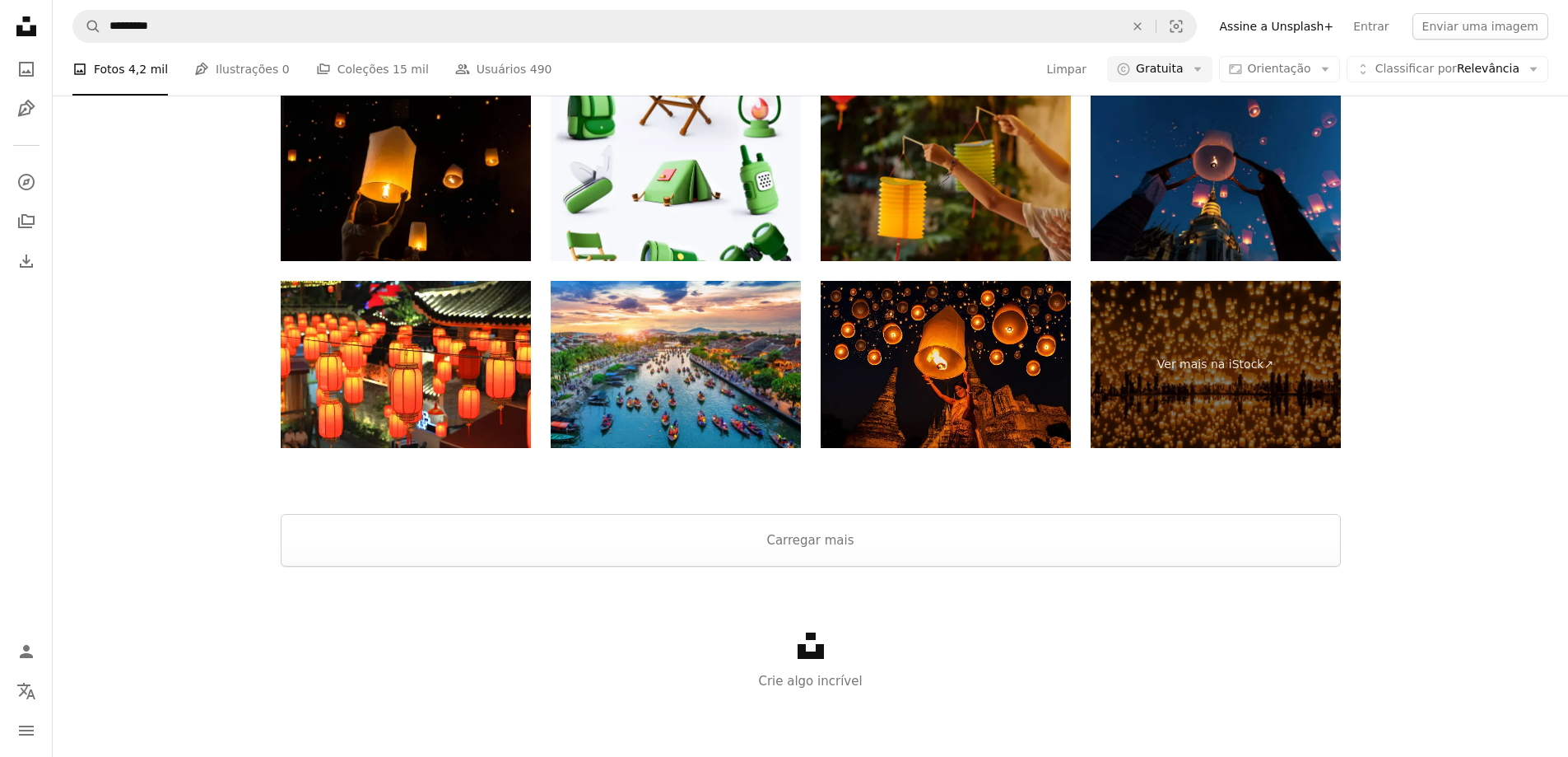
scroll to position [2025, 0]
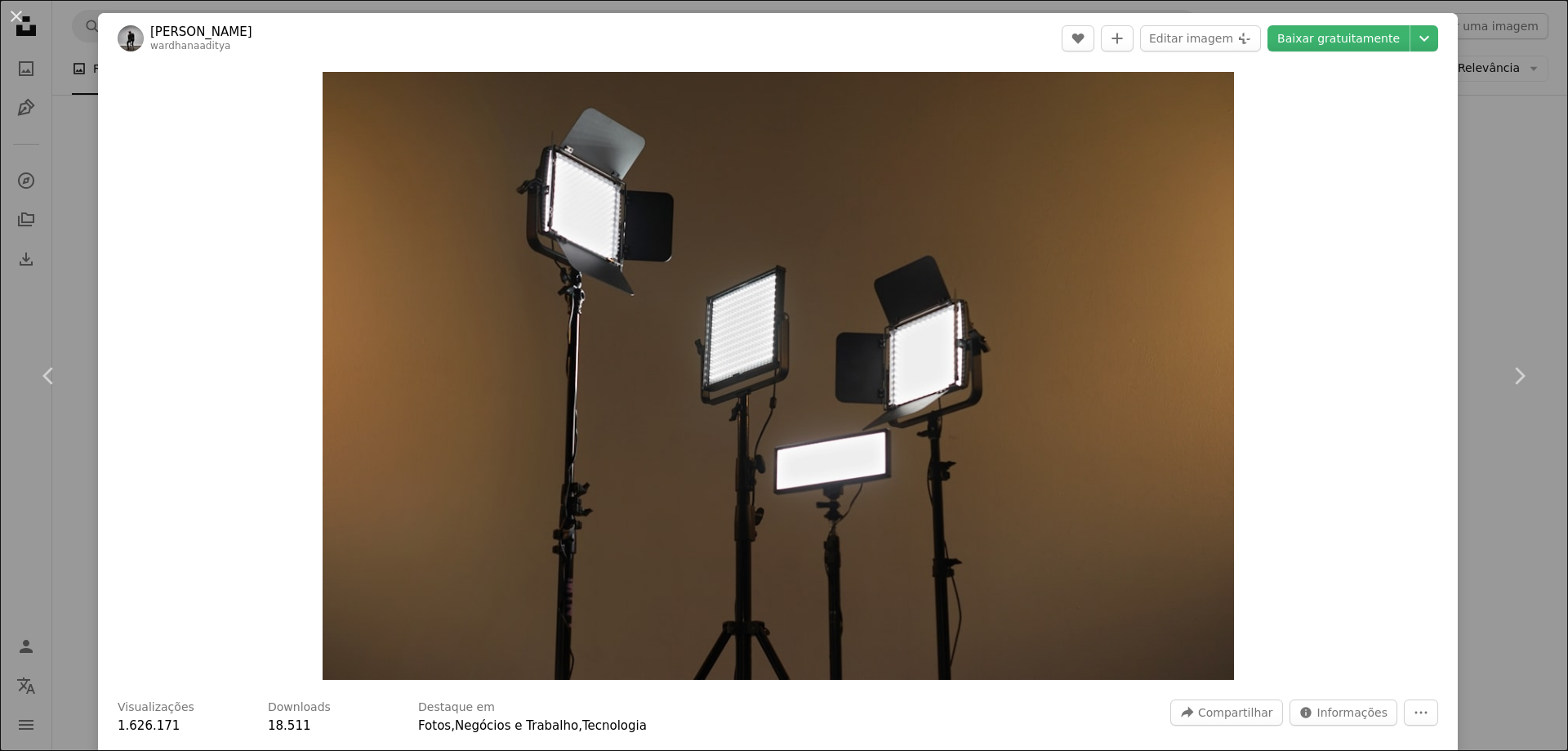
click at [1474, 141] on div "An X shape Chevron left Chevron right [PERSON_NAME] wardhanaaditya A heart A pl…" at bounding box center [784, 375] width 1568 height 751
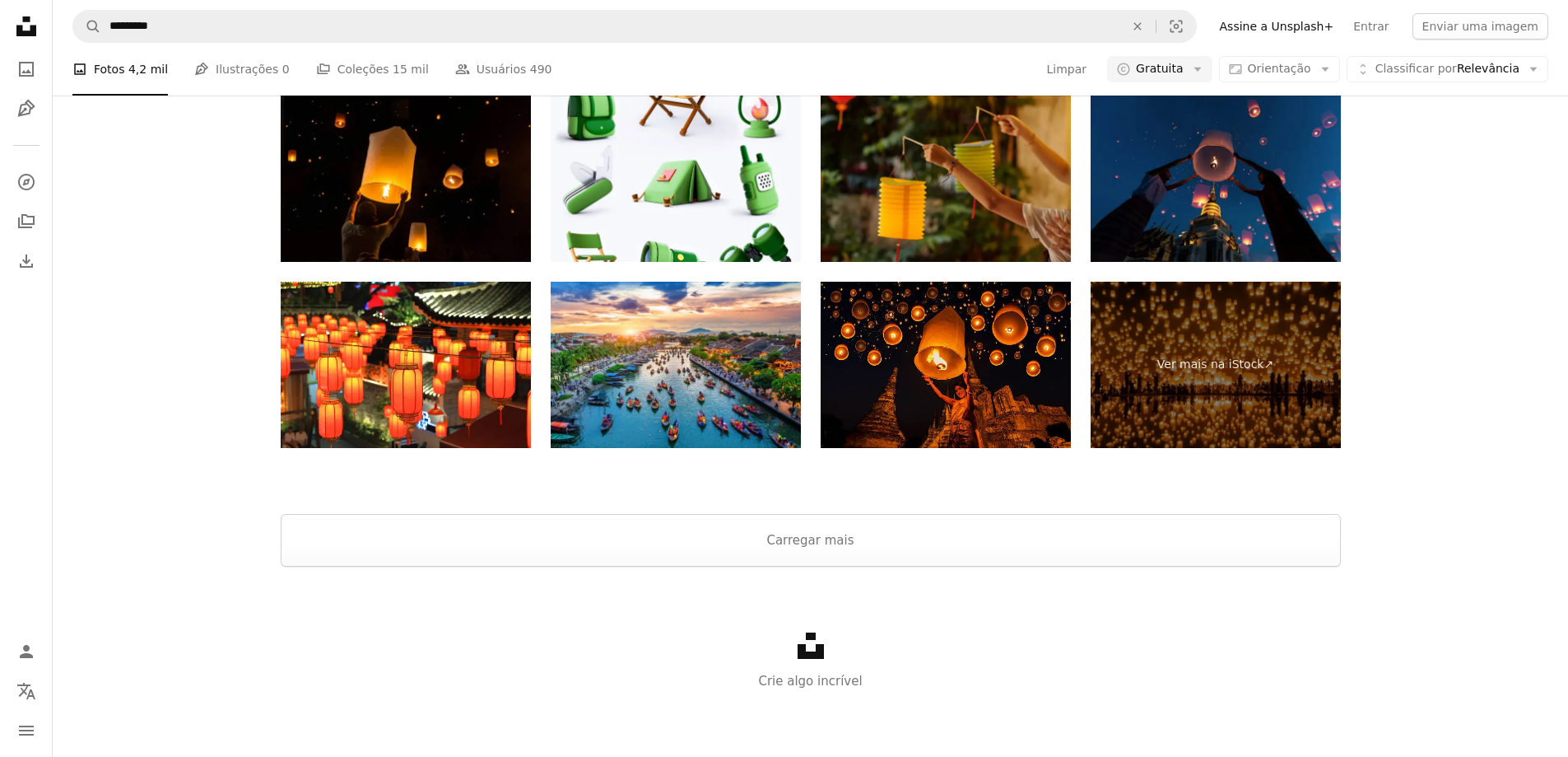
scroll to position [6134, 0]
drag, startPoint x: 807, startPoint y: 538, endPoint x: 816, endPoint y: 509, distance: 30.4
click at [807, 537] on button "Carregar mais" at bounding box center [811, 540] width 1060 height 53
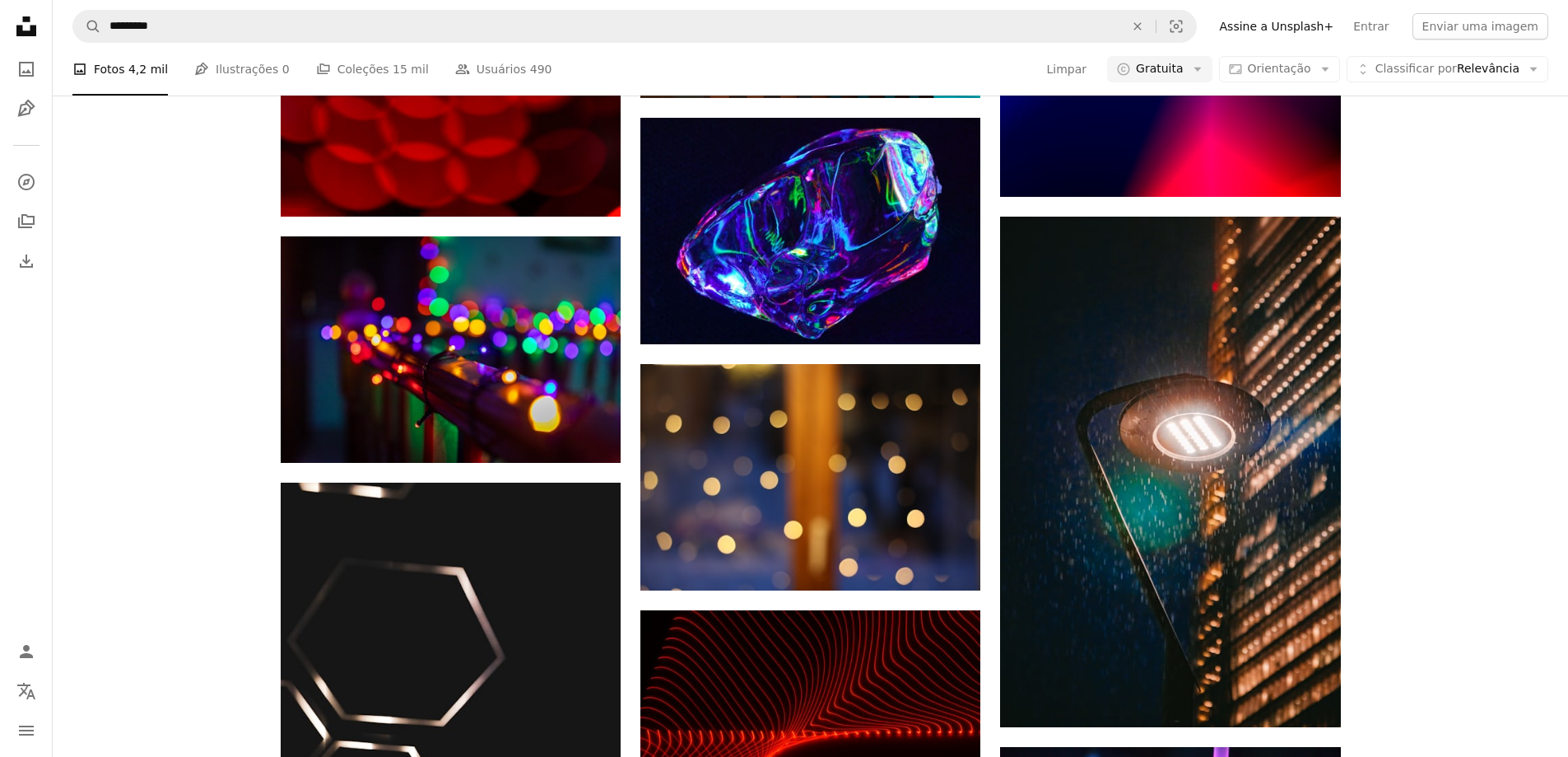
scroll to position [8459, 0]
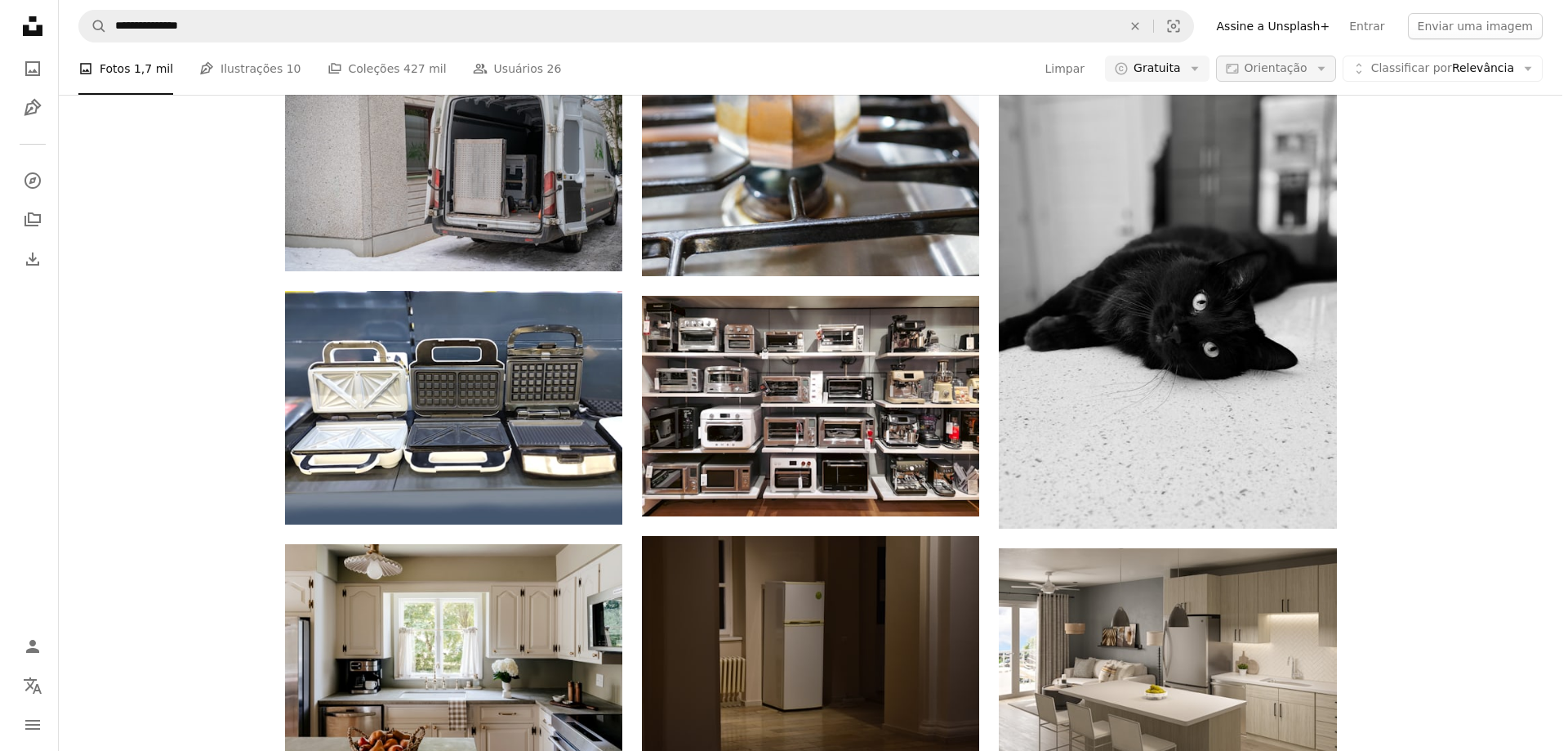
scroll to position [32761, 0]
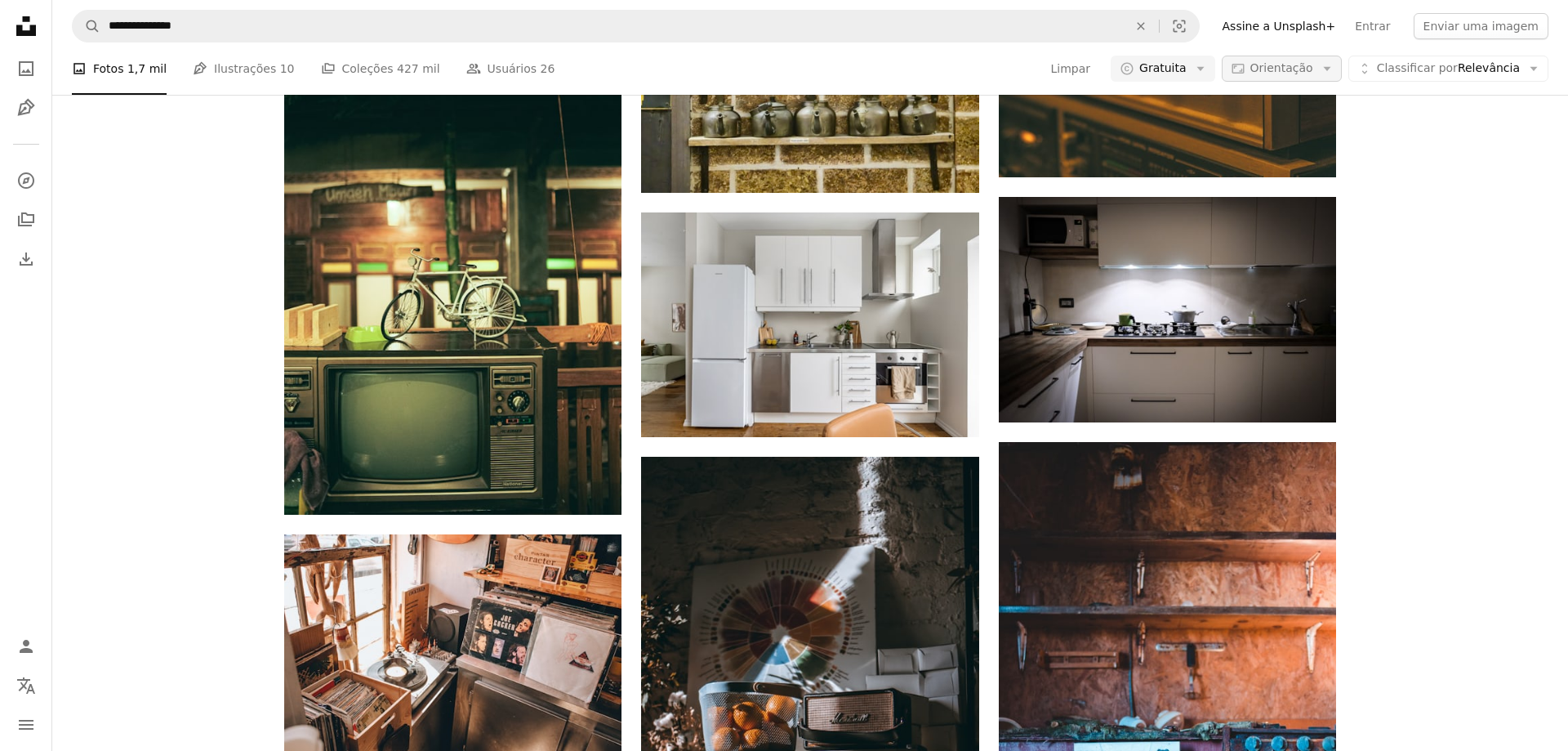
click at [1298, 74] on span "Orientação" at bounding box center [1281, 68] width 63 height 13
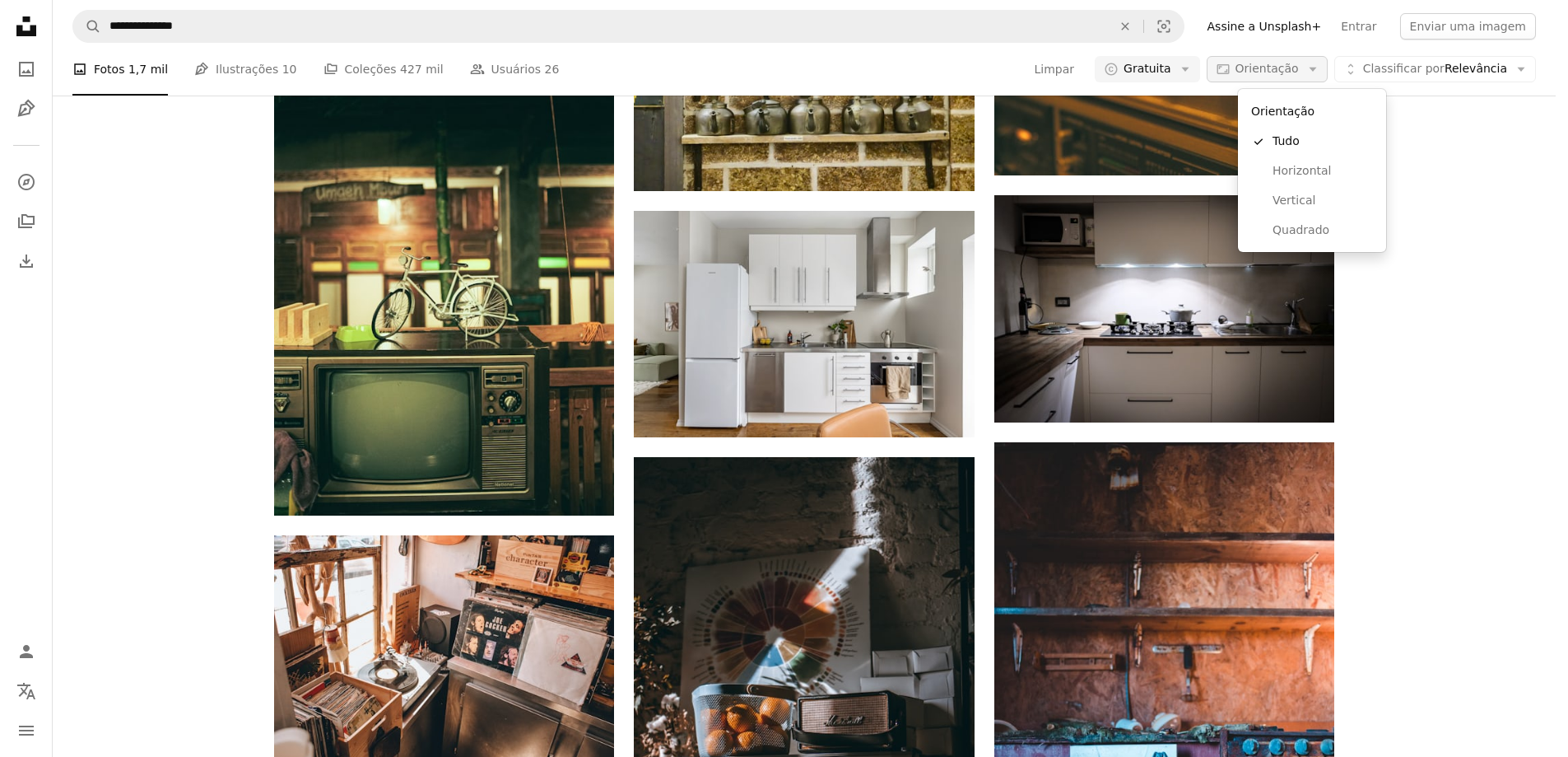
click at [1299, 75] on span "Orientação" at bounding box center [1267, 68] width 63 height 13
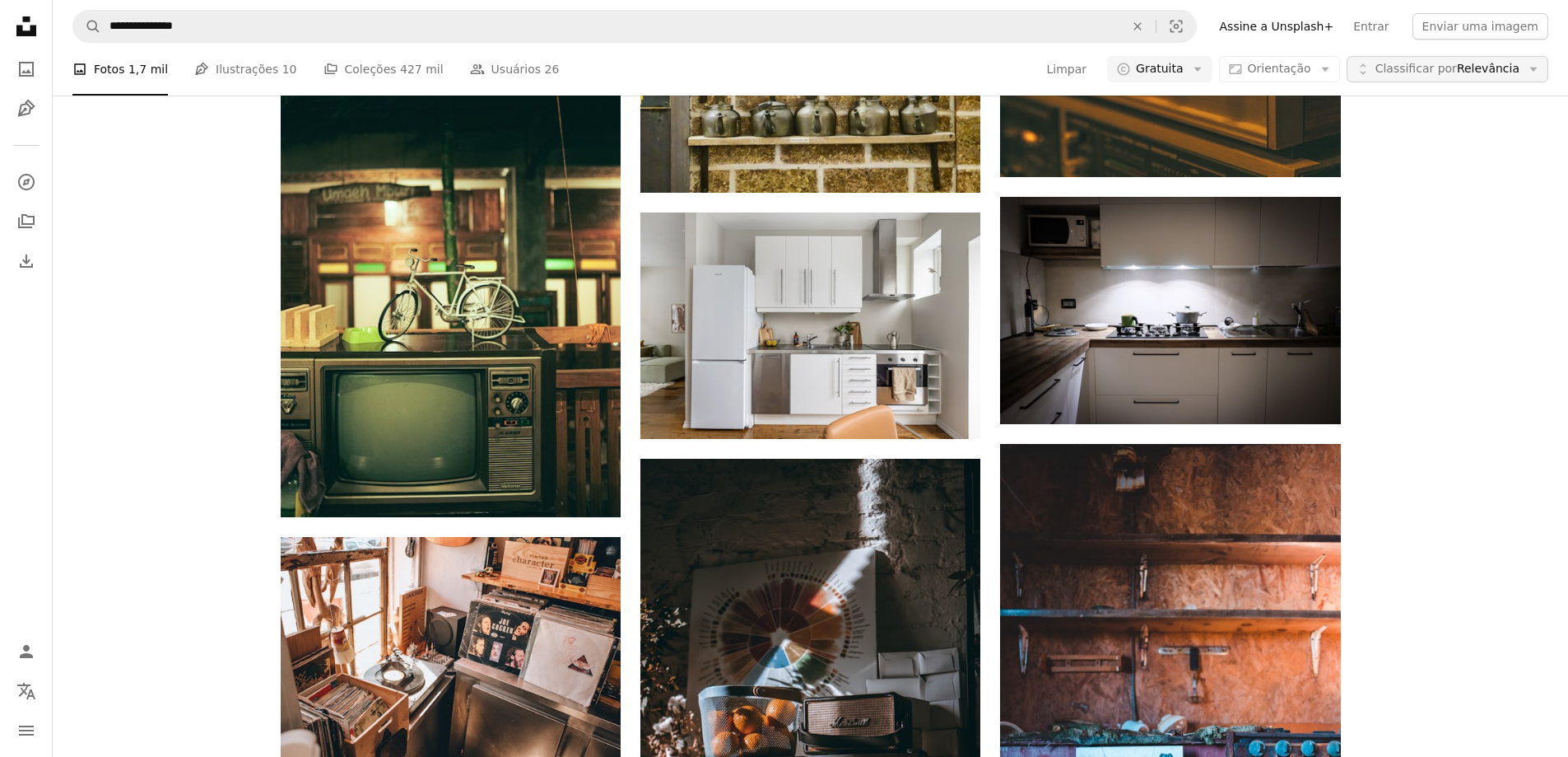
click at [1399, 69] on span "Classificar por" at bounding box center [1416, 68] width 81 height 13
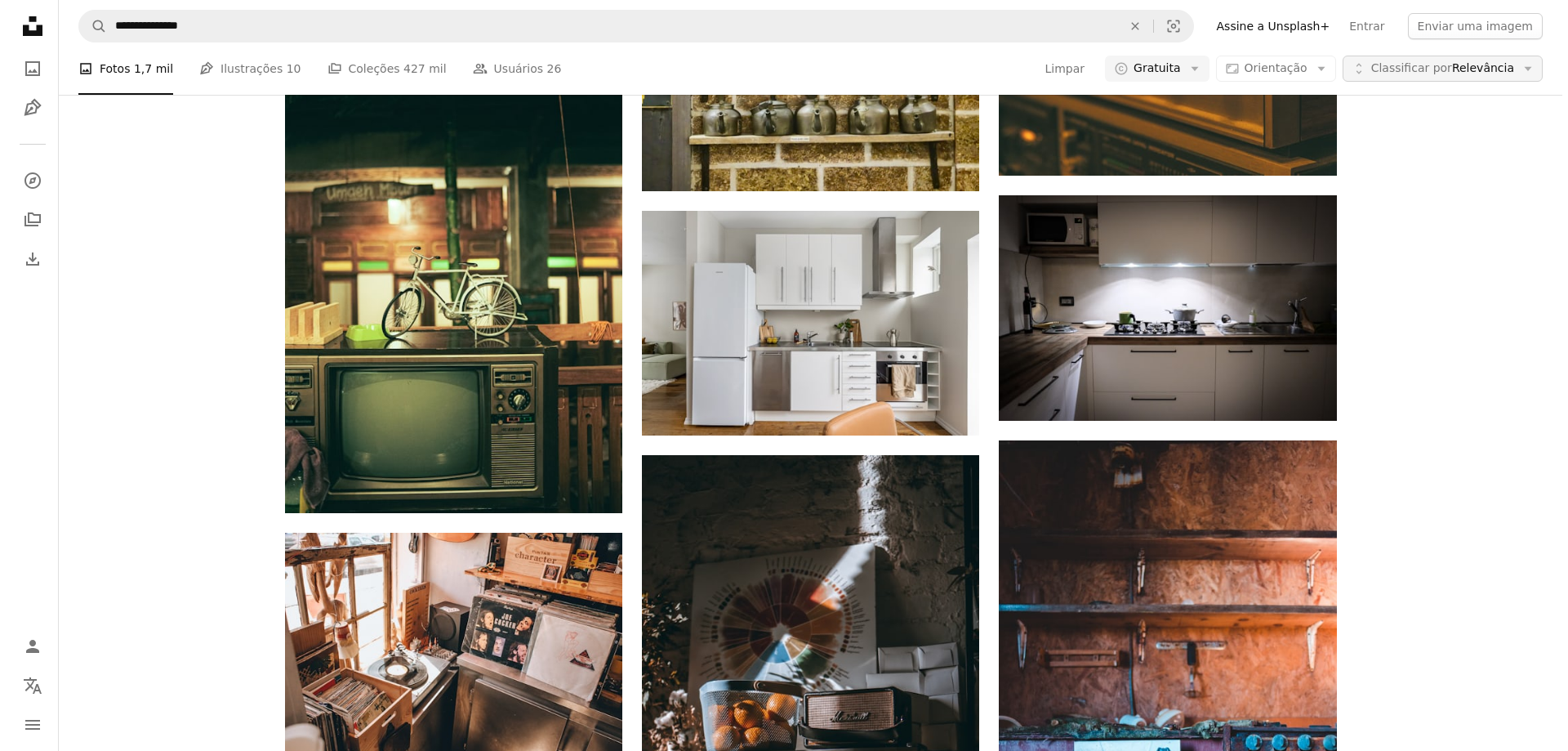
scroll to position [0, 0]
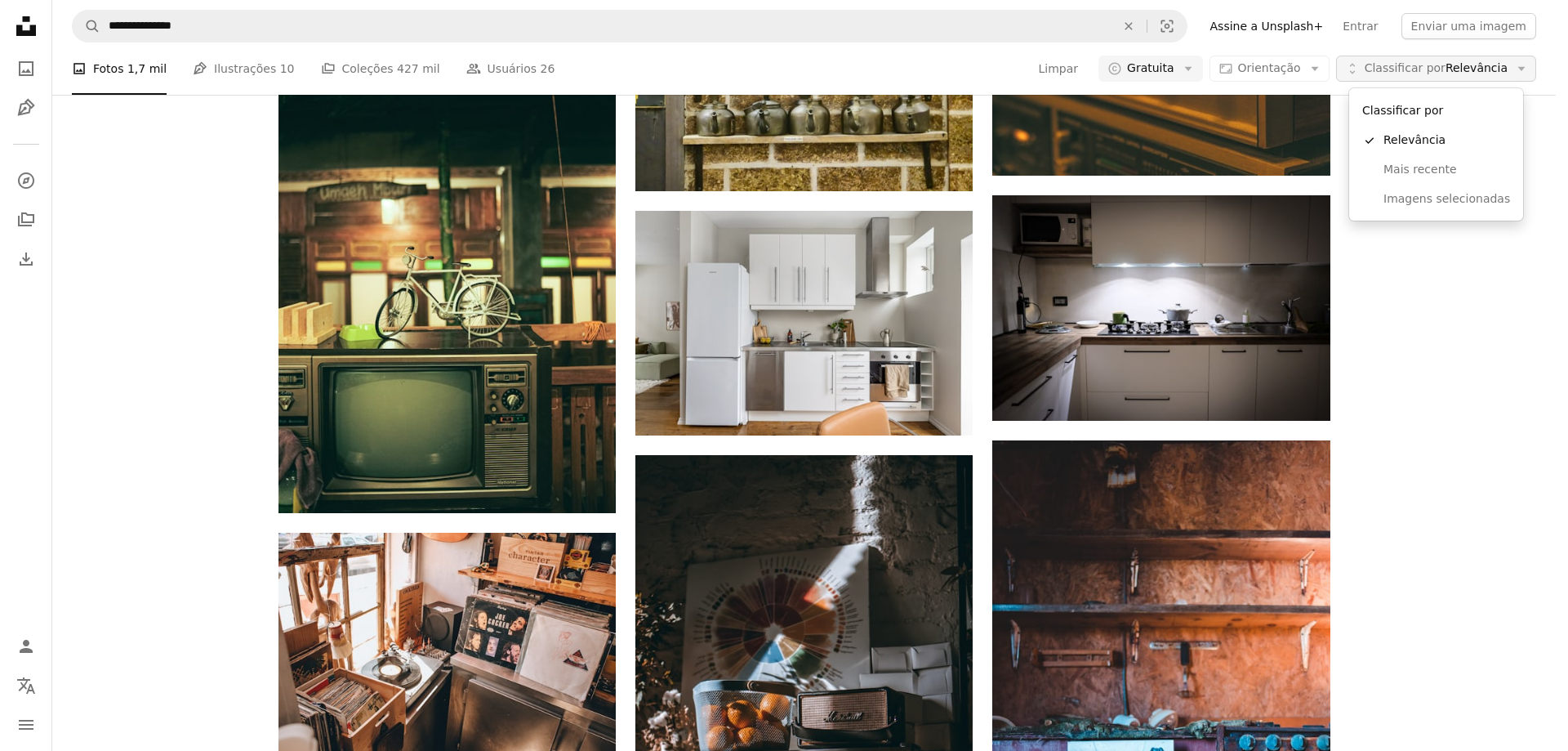
click at [1389, 69] on span "Classificar por" at bounding box center [1405, 68] width 81 height 13
click at [1439, 61] on span "Classificar por" at bounding box center [1405, 68] width 81 height 13
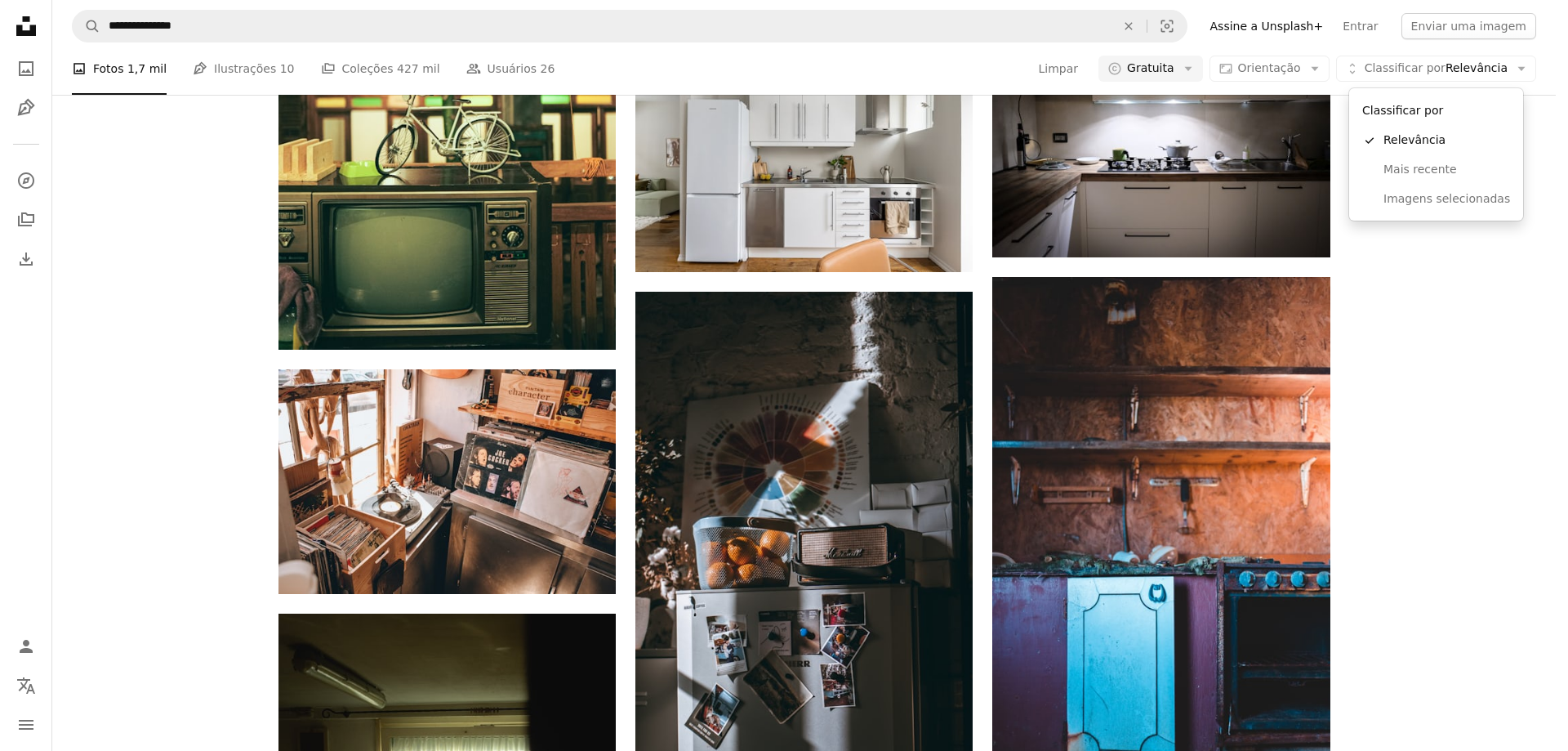
click at [1520, 116] on body "**********" at bounding box center [778, 375] width 1556 height 751
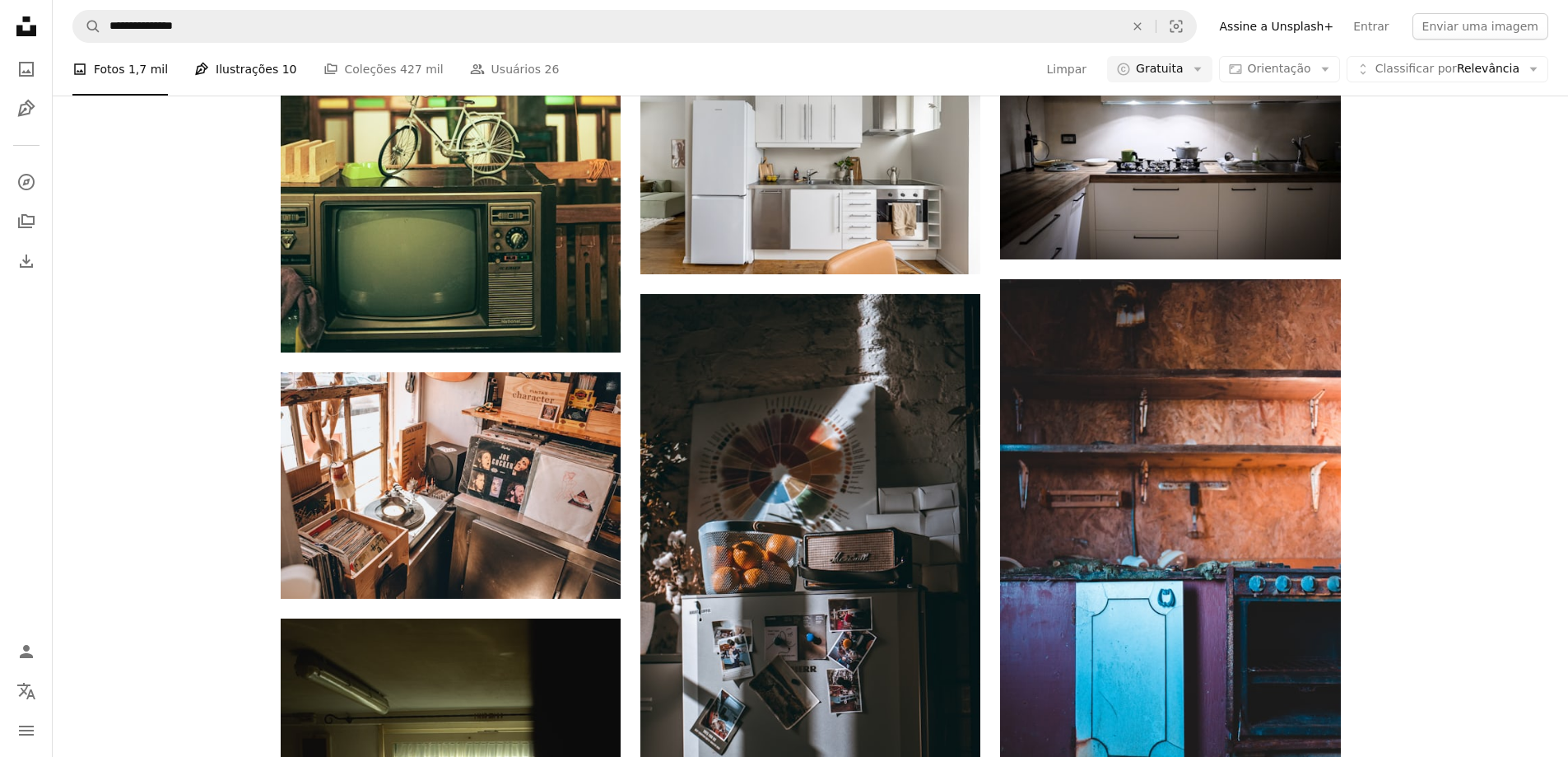
scroll to position [33353, 0]
click at [225, 65] on link "Pen Tool Ilustrações 10" at bounding box center [245, 69] width 102 height 53
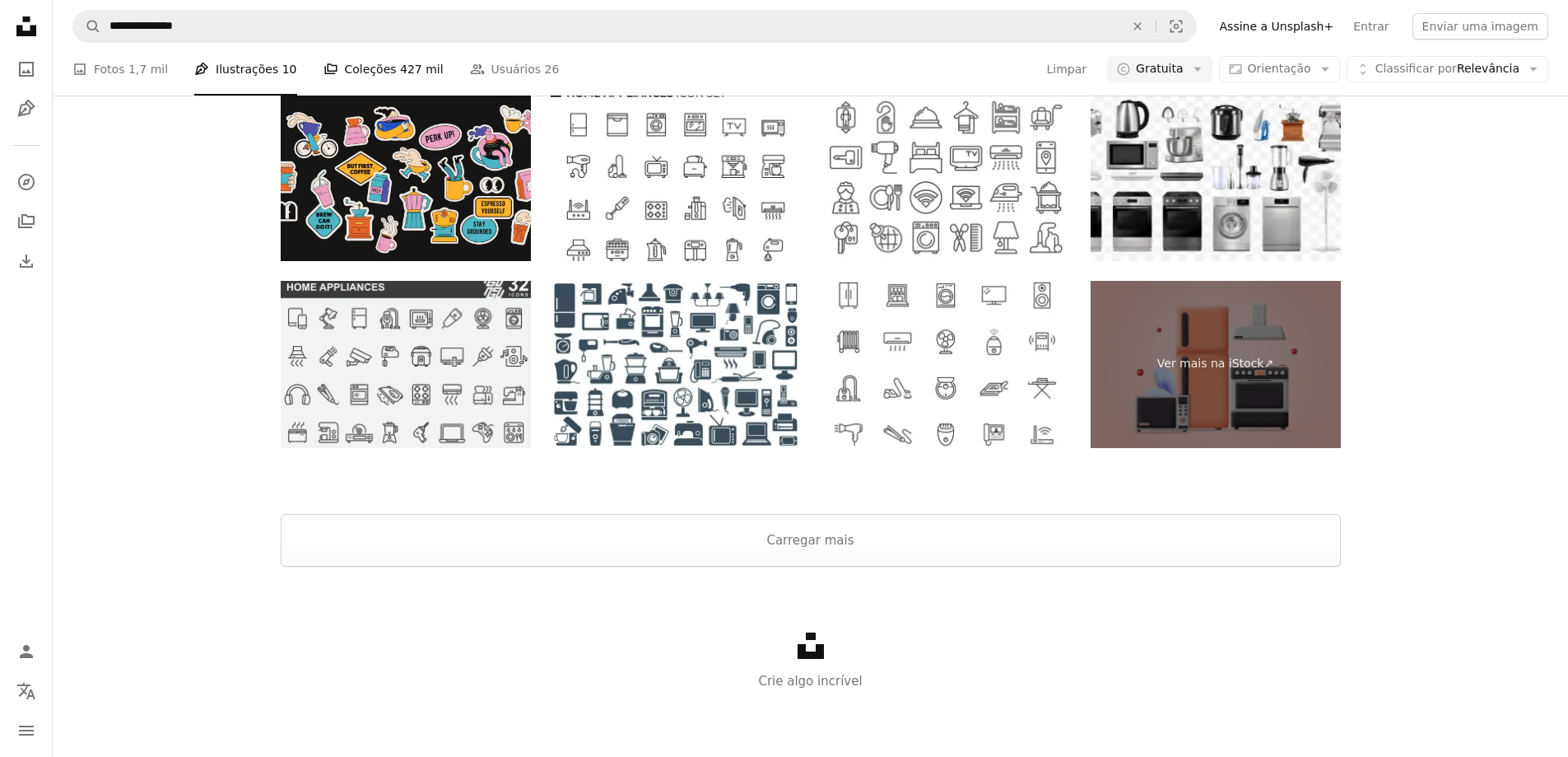
click at [334, 96] on link "A stack of folders Coleções 427 mil" at bounding box center [383, 69] width 120 height 53
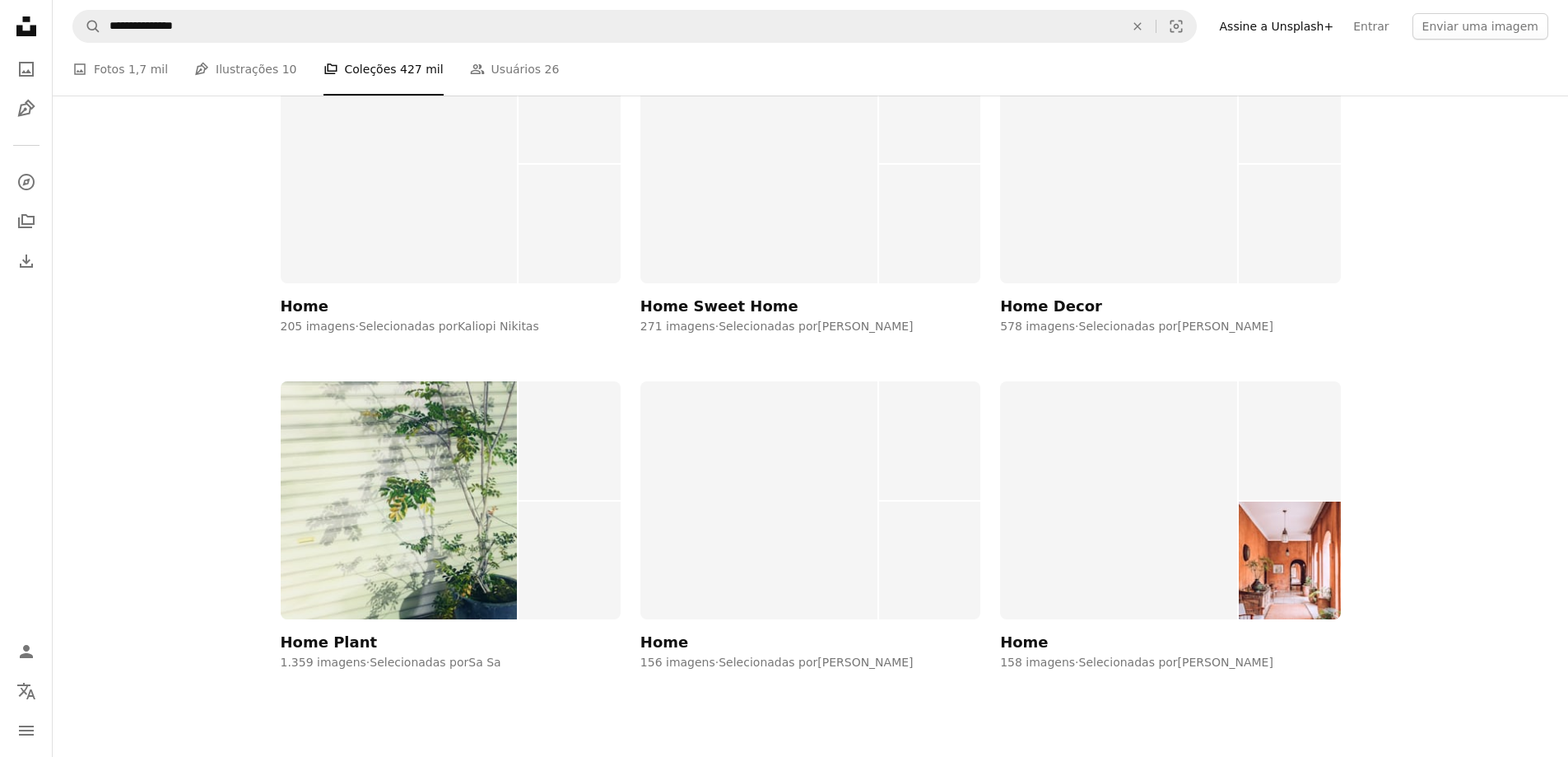
scroll to position [1647, 0]
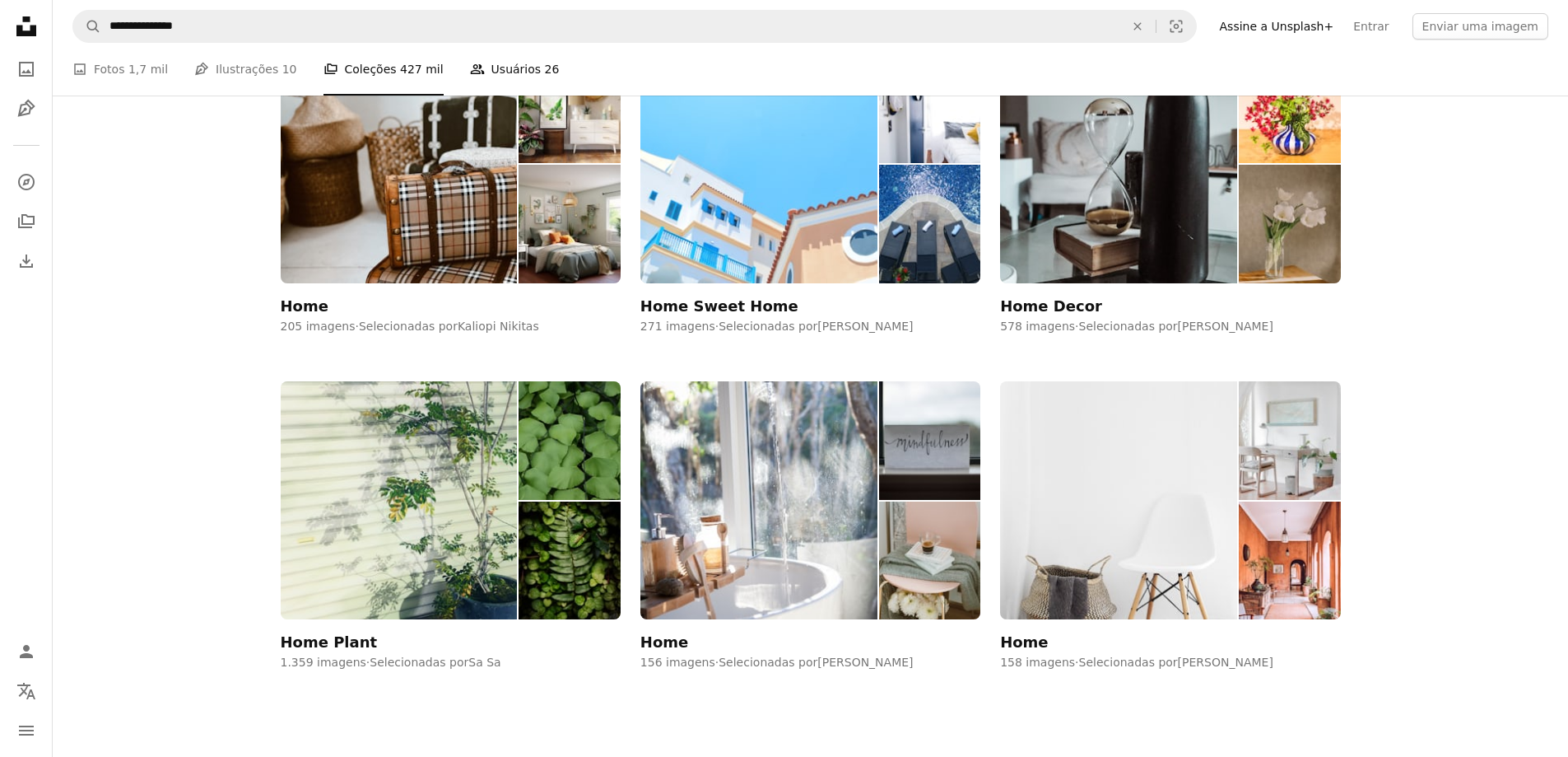
click at [477, 70] on link "People Usuários 26" at bounding box center [514, 69] width 90 height 53
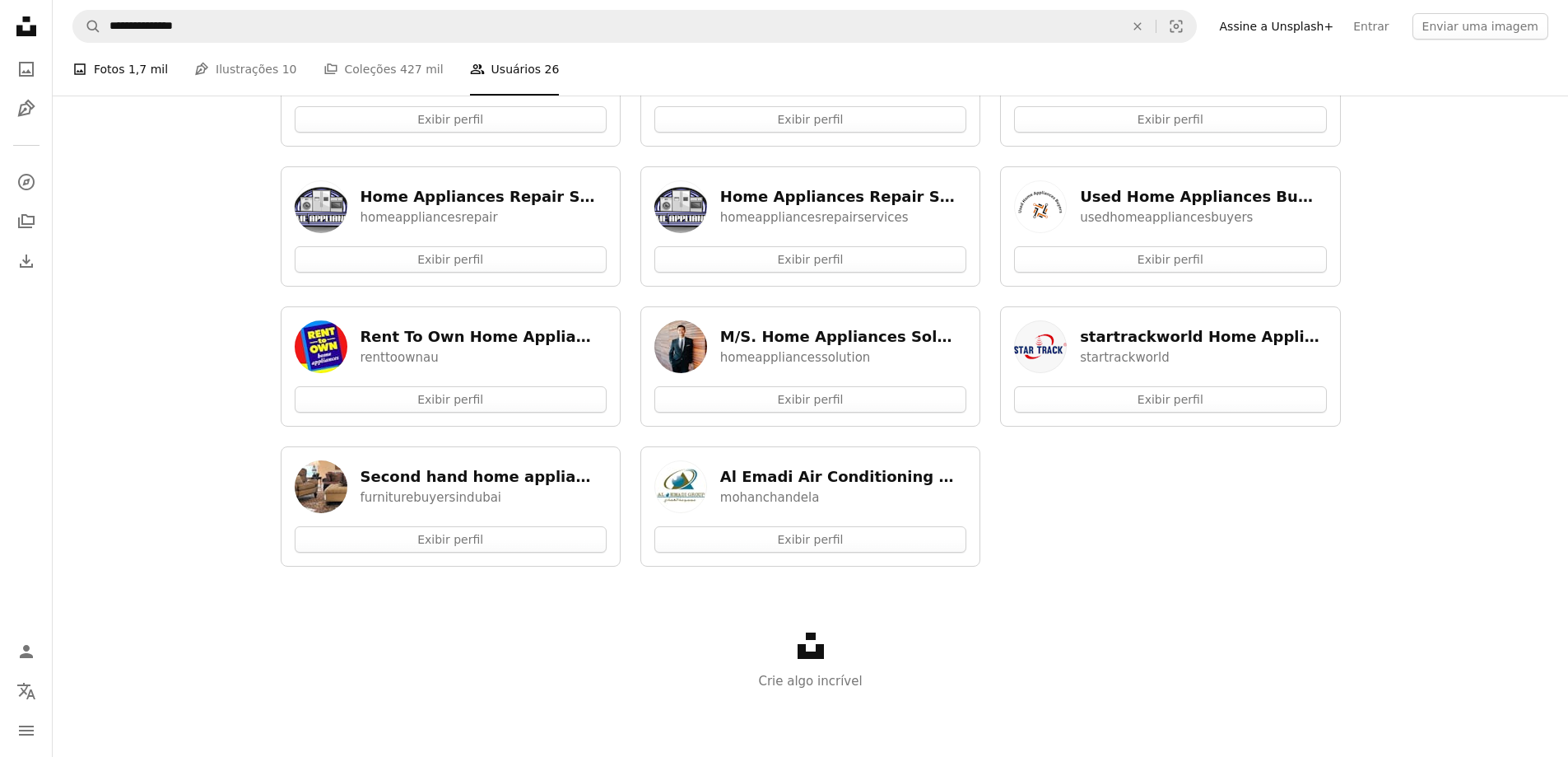
click at [99, 96] on link "A photo Fotos 1,7 mil" at bounding box center [119, 69] width 96 height 53
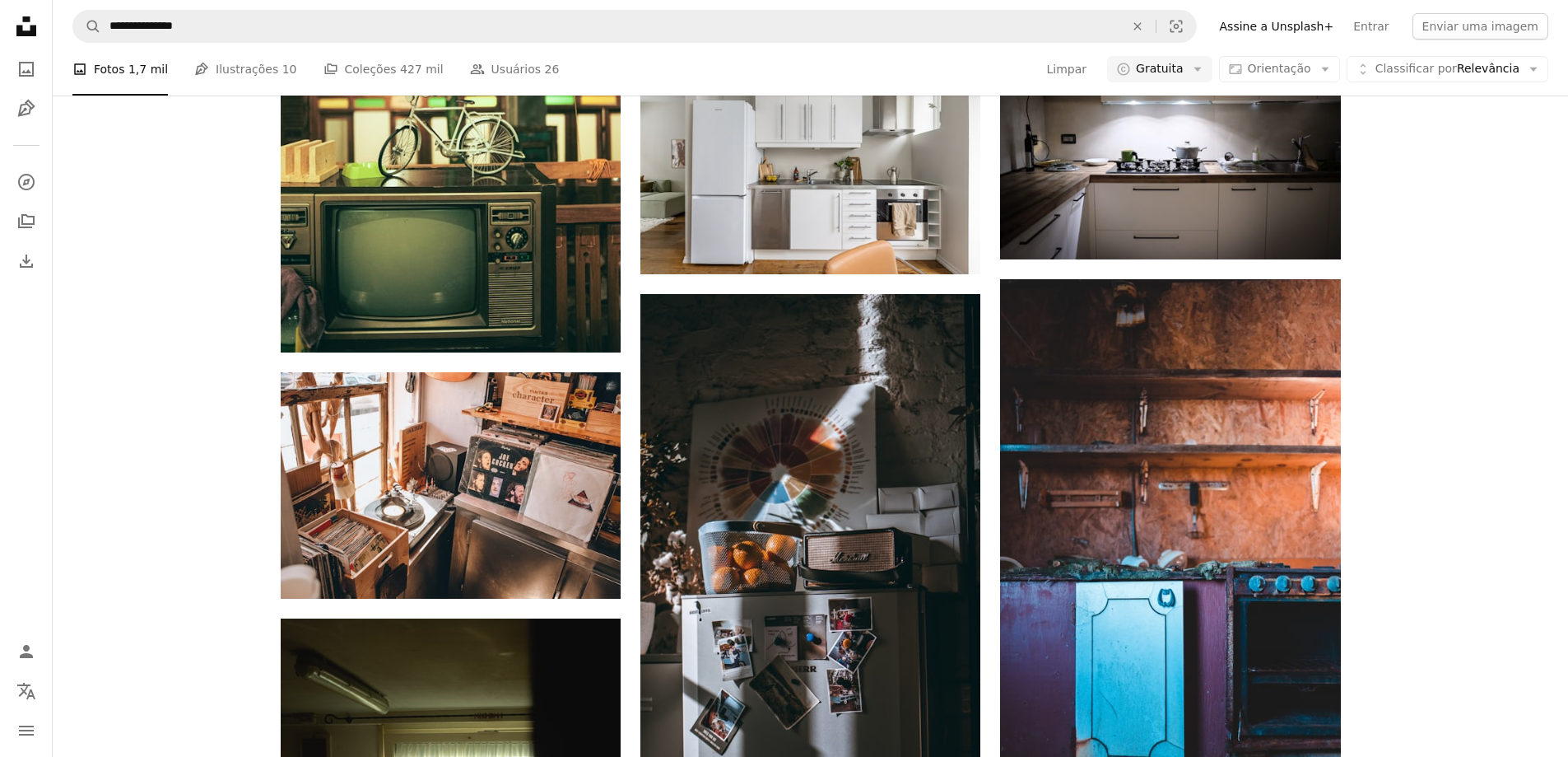
scroll to position [6011, 0]
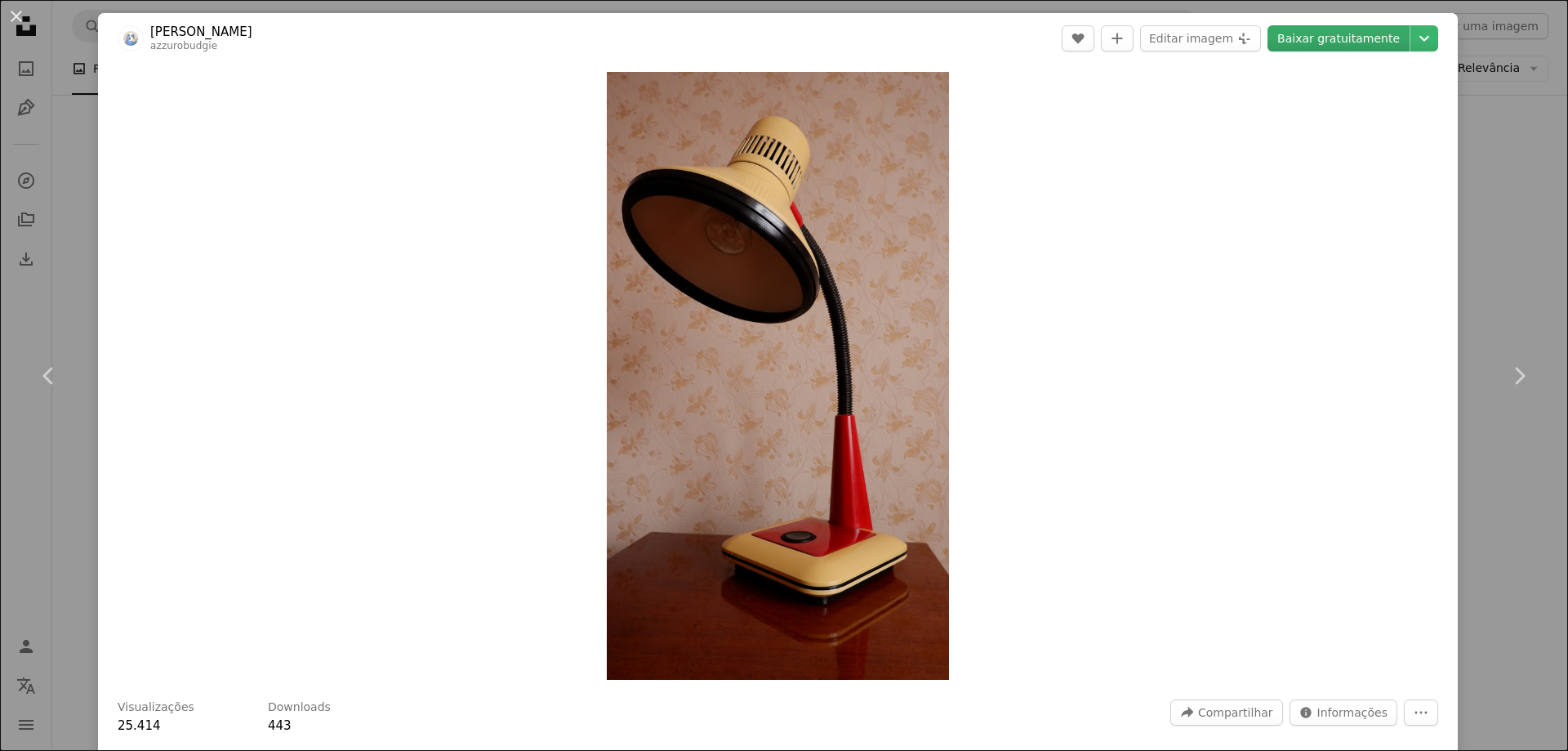
click at [1335, 39] on link "Baixar gratuitamente" at bounding box center [1338, 39] width 142 height 26
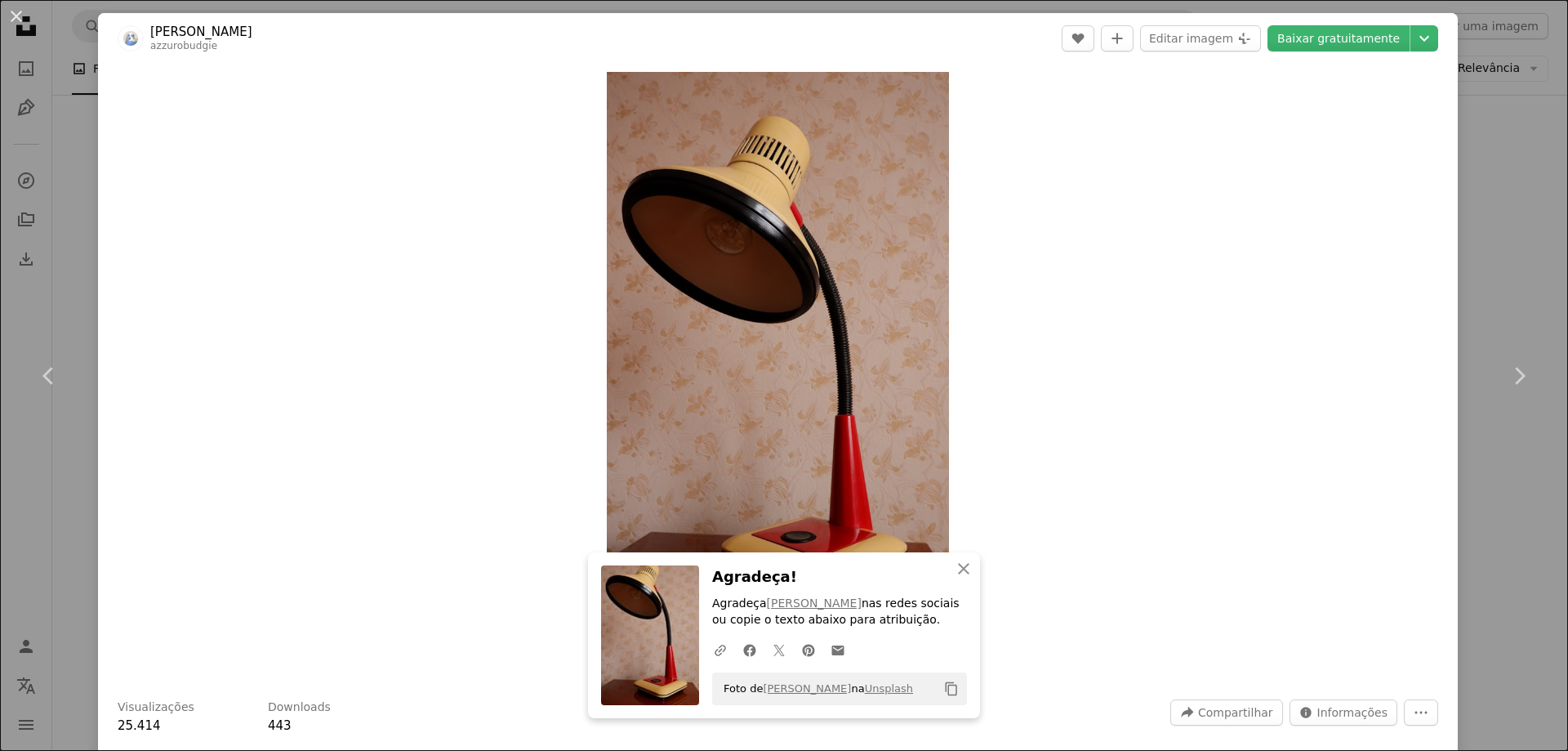
click at [1469, 27] on div "An X shape Chevron left Chevron right An X shape Fechar Agradeça! Agradeça [PER…" at bounding box center [784, 375] width 1568 height 751
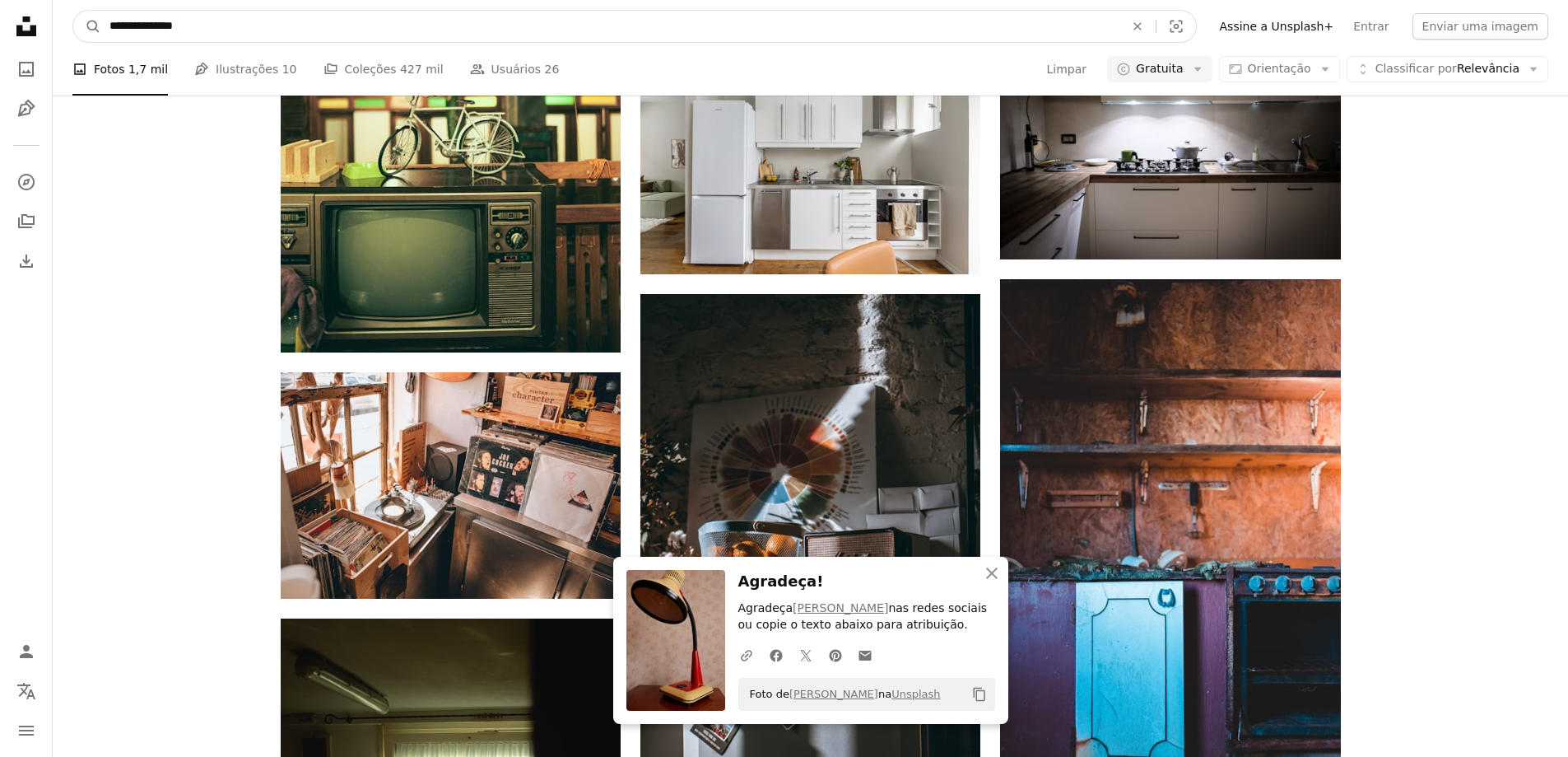
click at [283, 25] on input "**********" at bounding box center [610, 26] width 1018 height 31
type input "**********"
click button "A magnifying glass" at bounding box center [87, 26] width 28 height 31
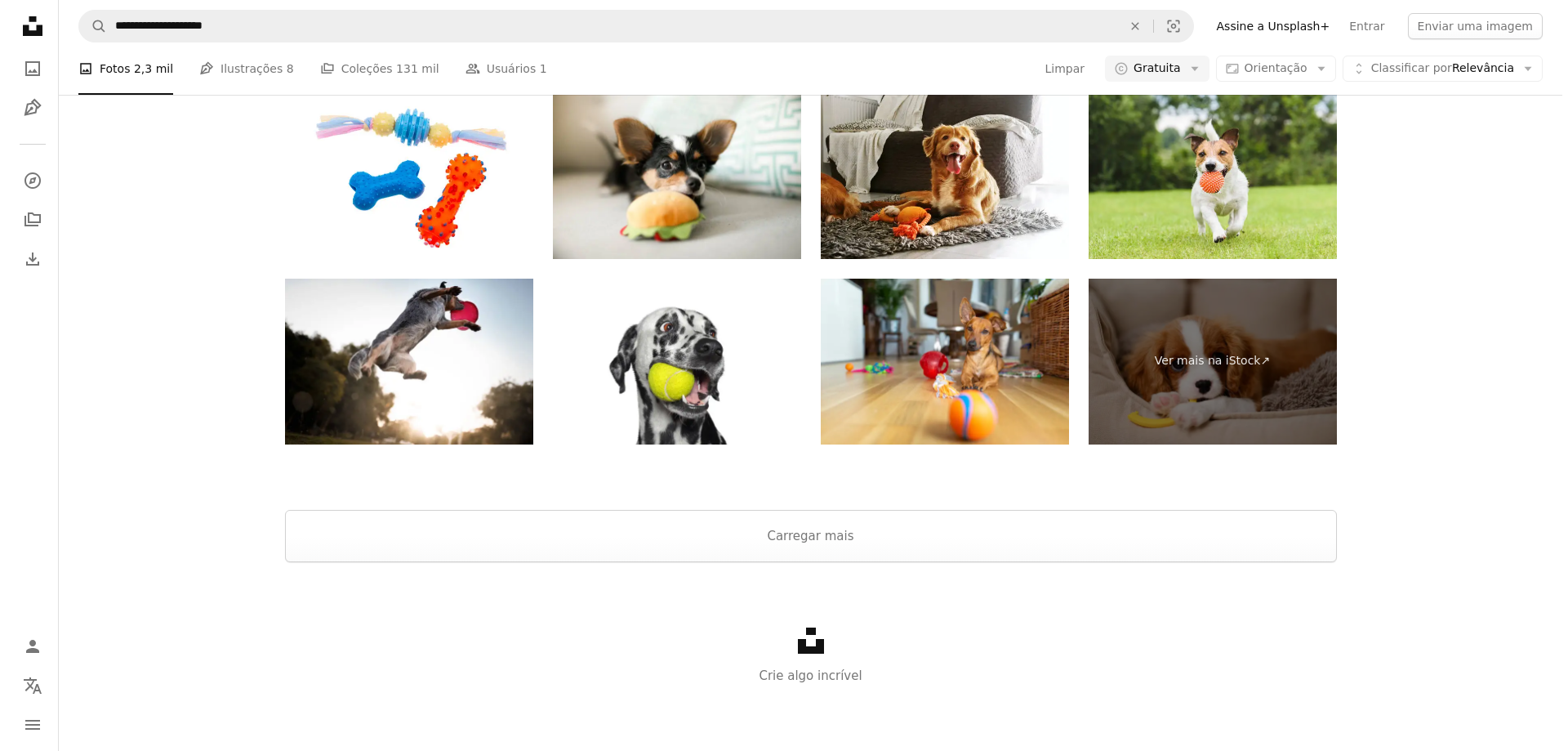
scroll to position [164, 0]
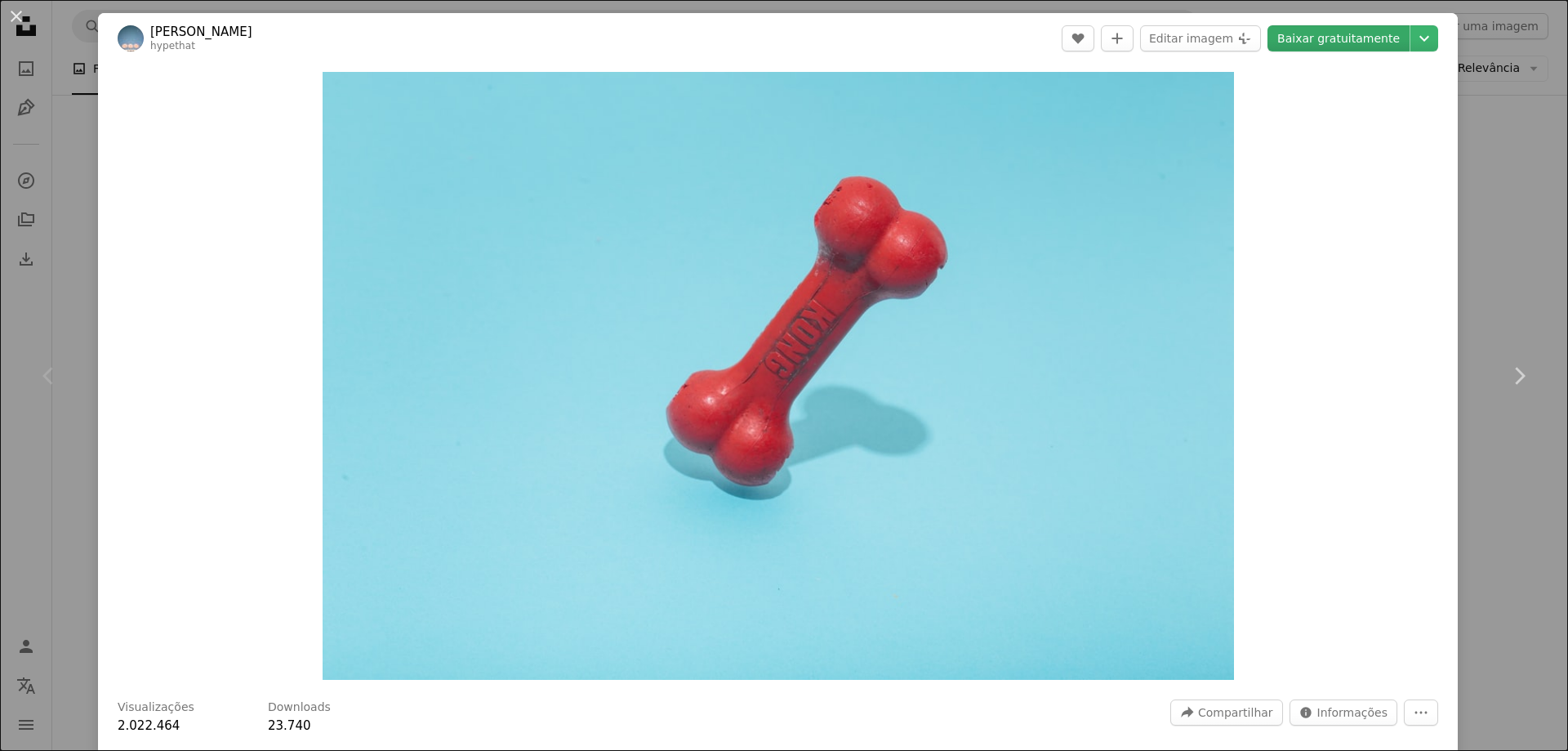
click at [1340, 36] on link "Baixar gratuitamente" at bounding box center [1338, 39] width 142 height 26
